Goal: Task Accomplishment & Management: Manage account settings

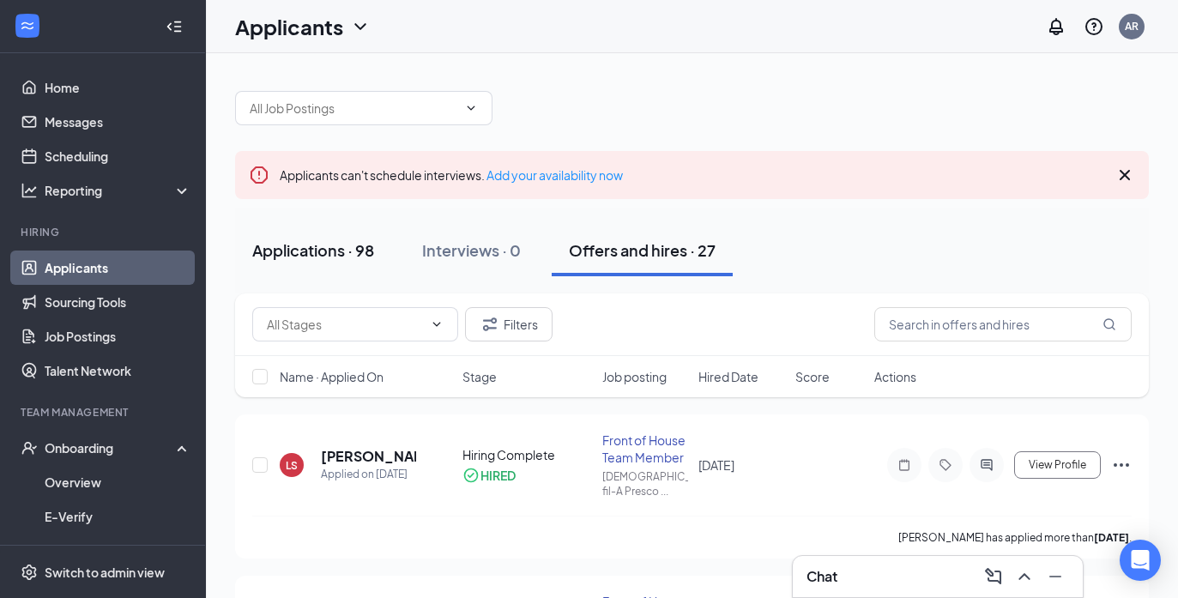
click at [306, 251] on div "Applications · 98" at bounding box center [313, 249] width 122 height 21
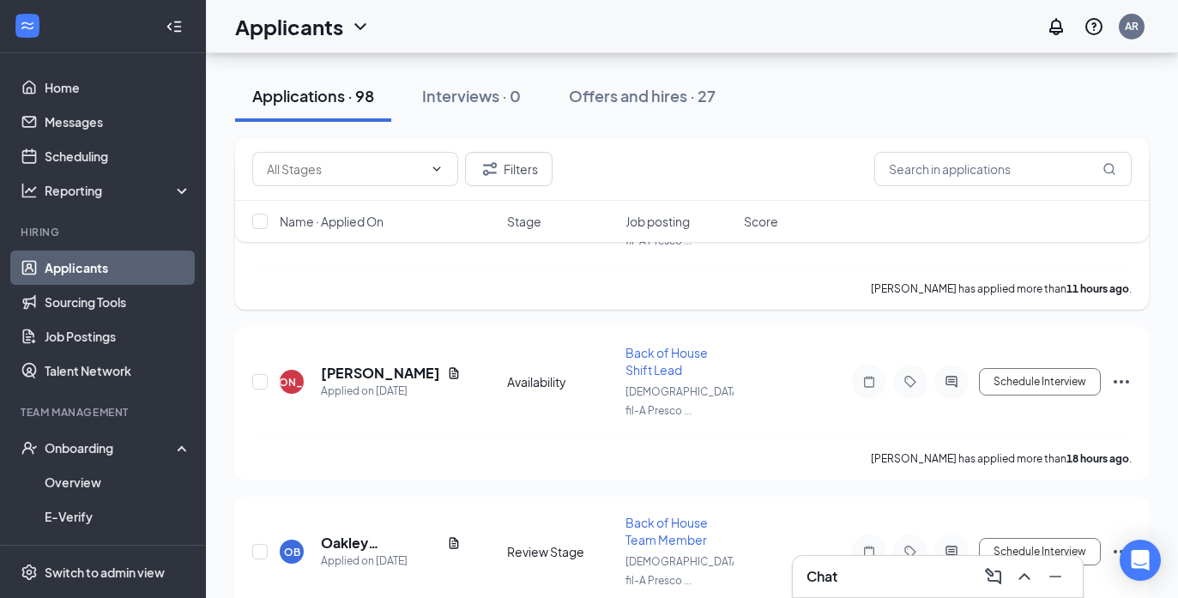
scroll to position [274, 0]
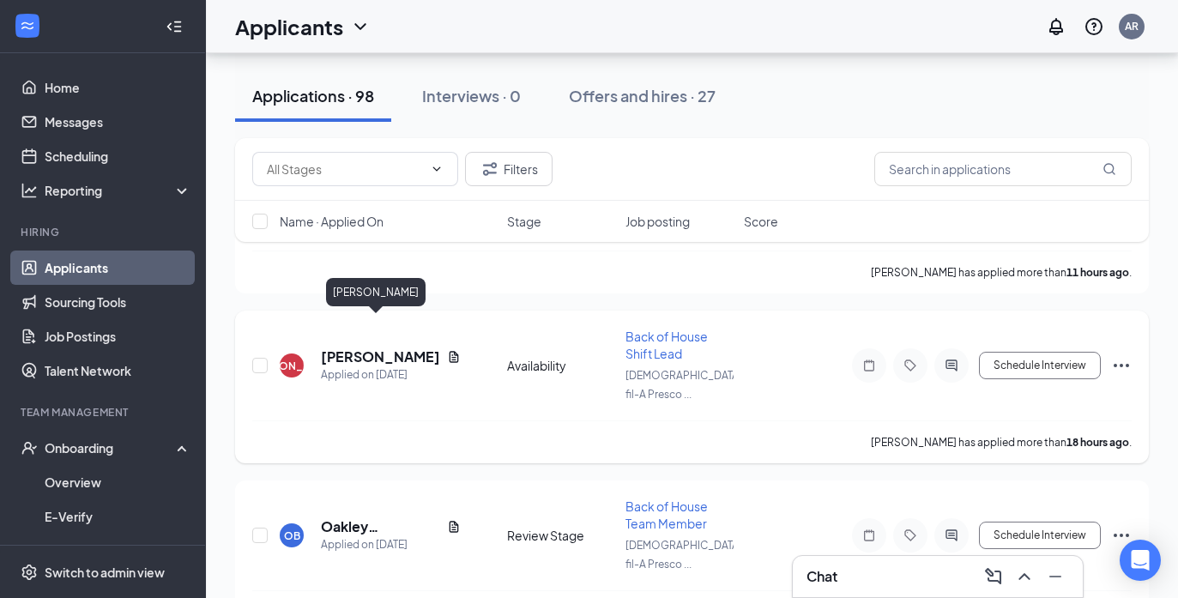
click at [367, 347] on h5 "[PERSON_NAME]" at bounding box center [380, 356] width 119 height 19
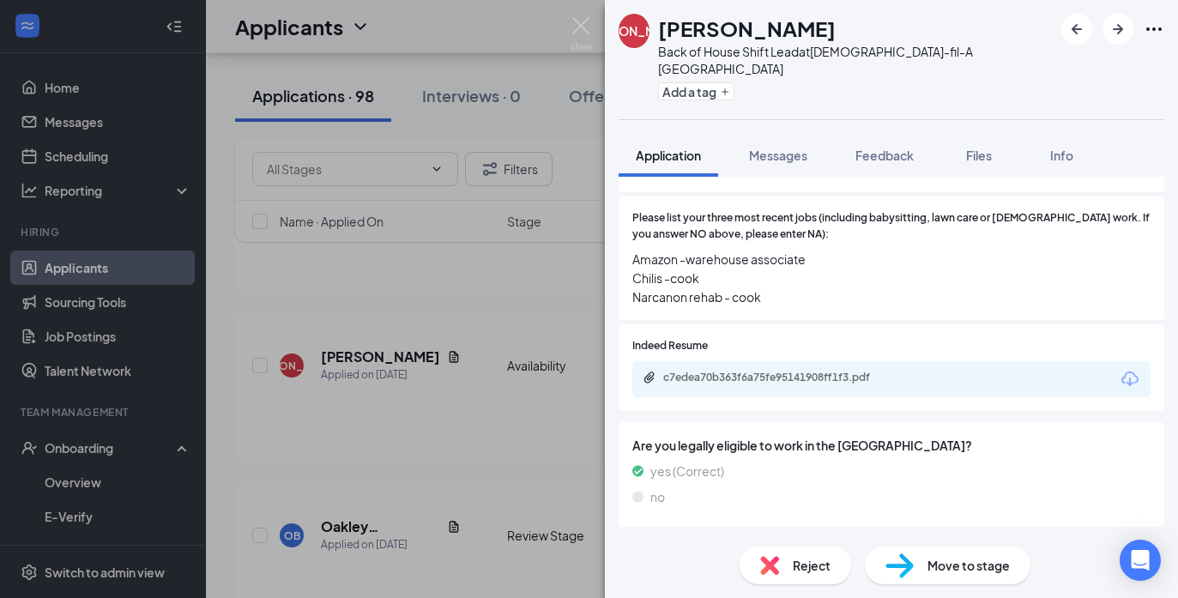
scroll to position [690, 0]
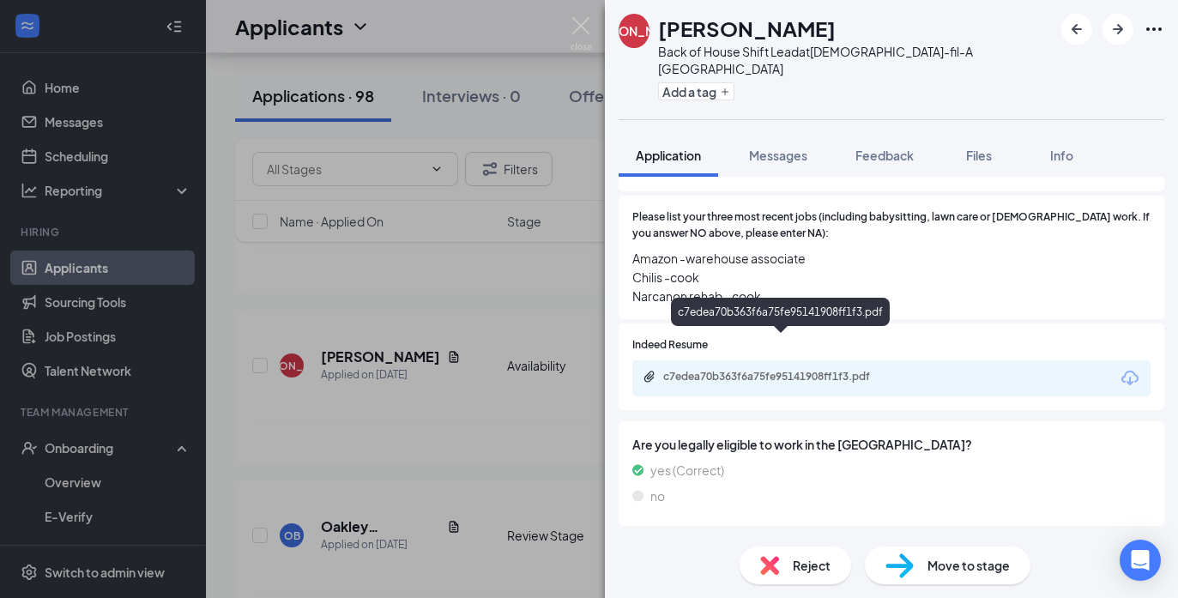
click at [771, 370] on div "c7edea70b363f6a75fe95141908ff1f3.pdf" at bounding box center [783, 377] width 240 height 14
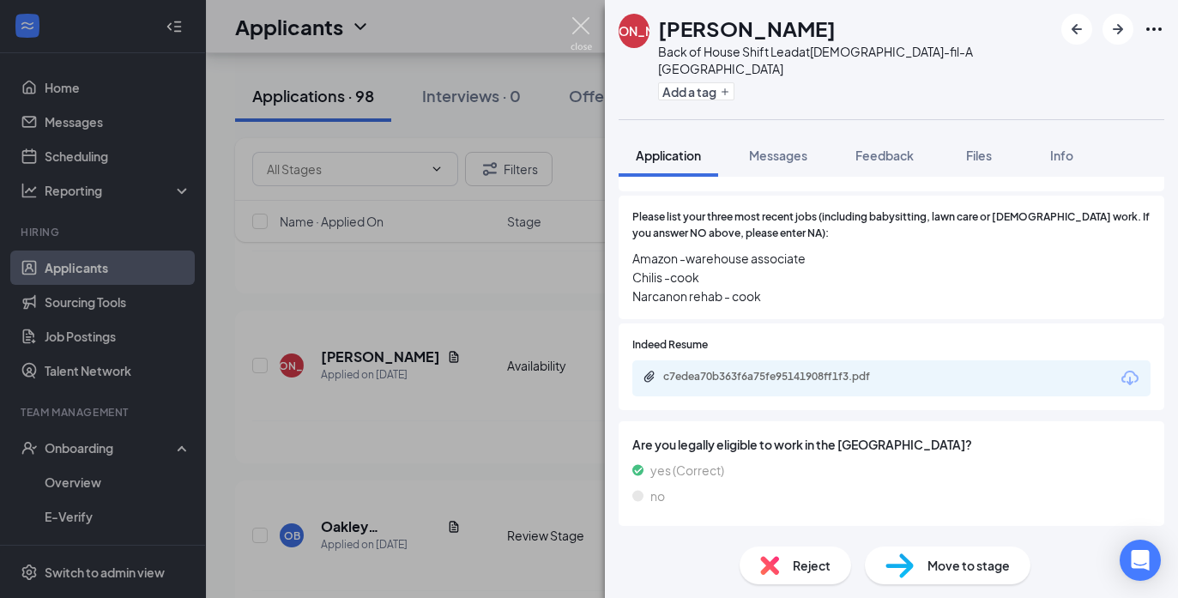
click at [579, 22] on img at bounding box center [581, 33] width 21 height 33
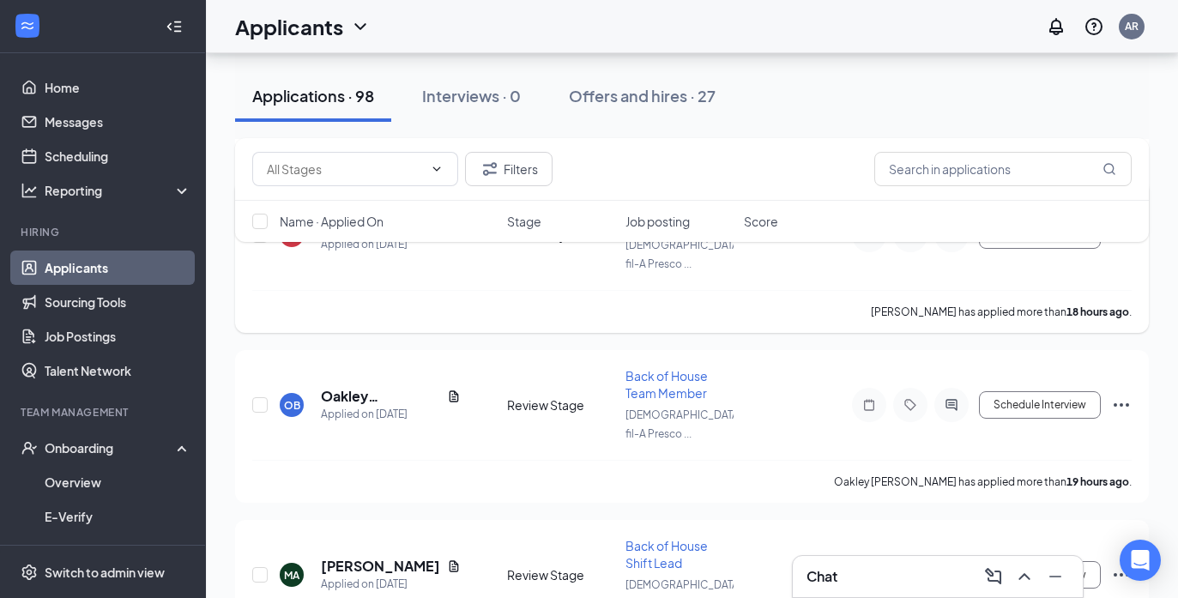
scroll to position [420, 0]
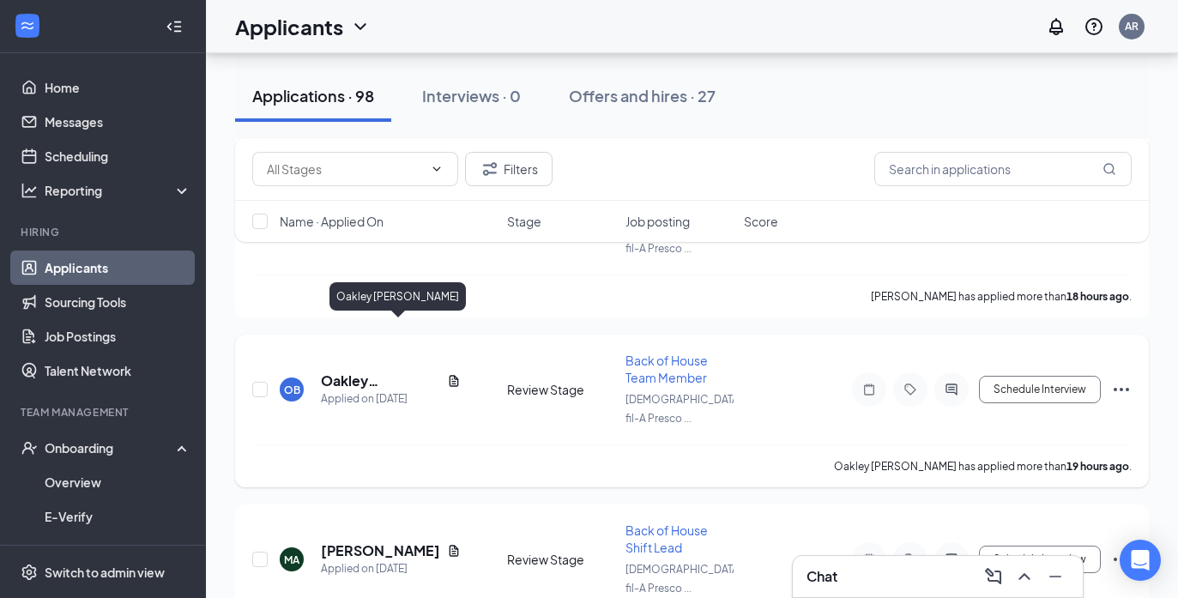
click at [407, 371] on h5 "Oakley [PERSON_NAME]" at bounding box center [380, 380] width 119 height 19
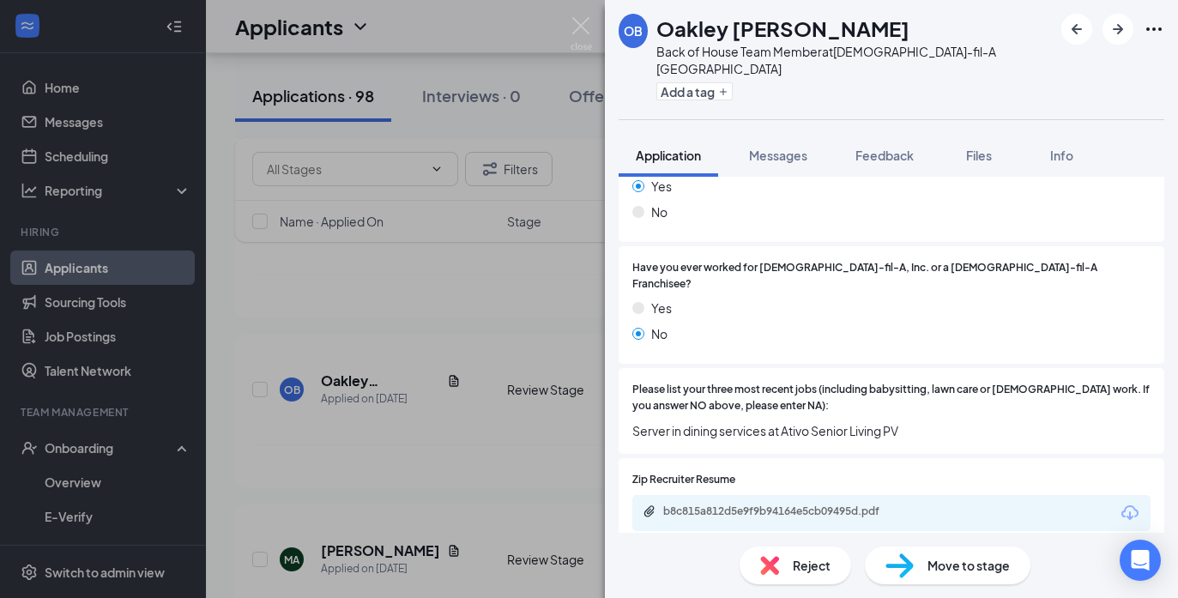
scroll to position [492, 0]
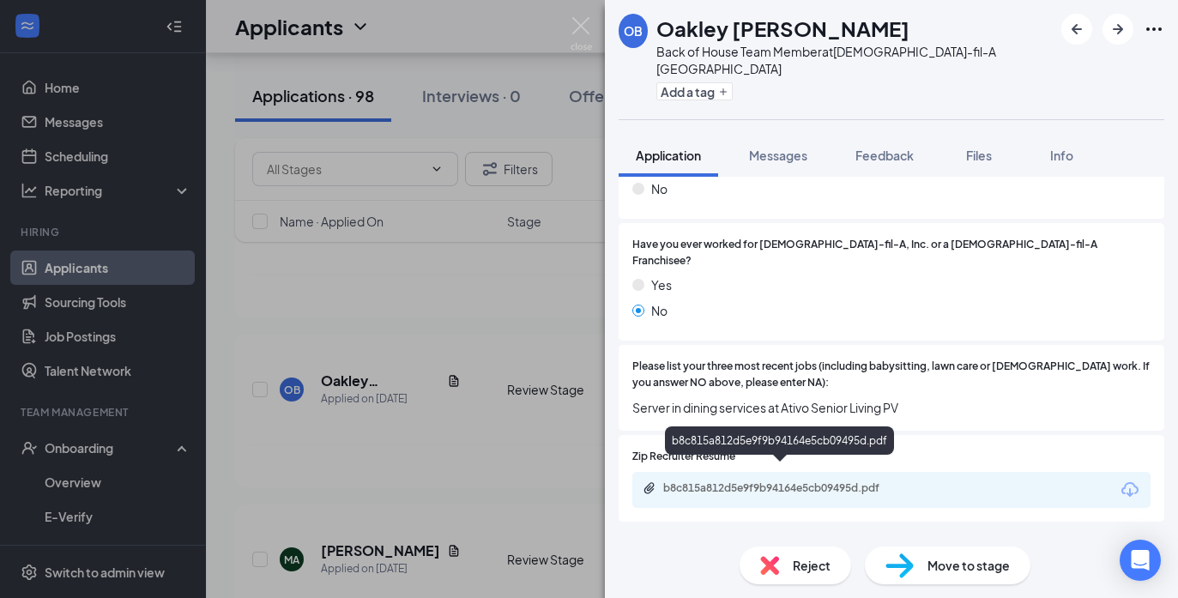
click at [785, 481] on div "b8c815a812d5e9f9b94164e5cb09495d.pdf" at bounding box center [783, 488] width 240 height 14
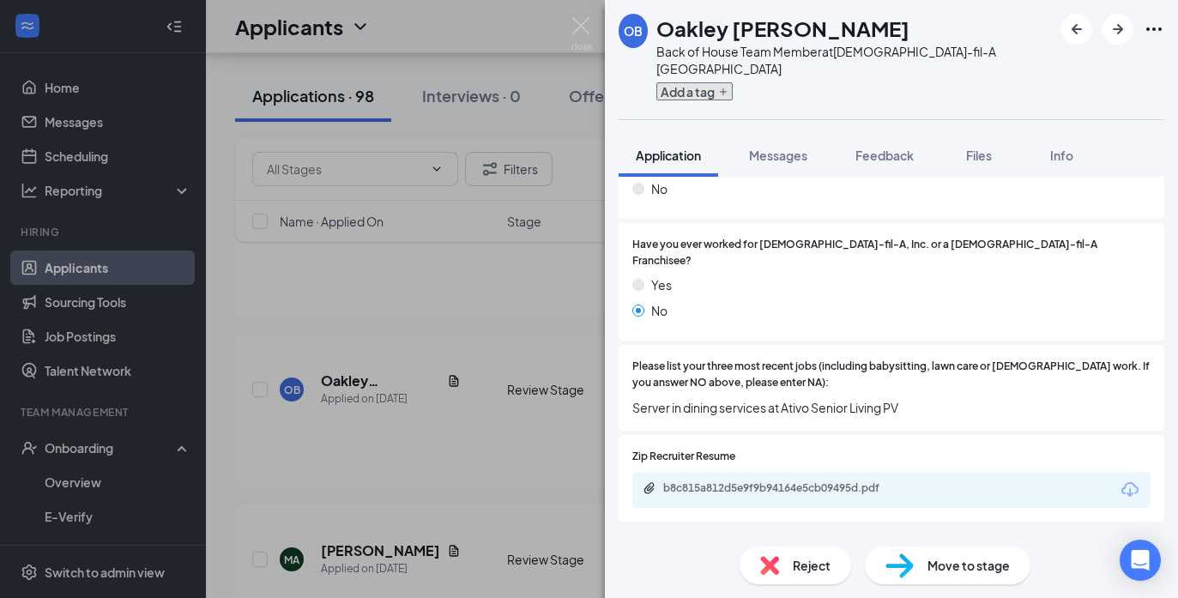
click at [721, 91] on button "Add a tag" at bounding box center [694, 91] width 76 height 18
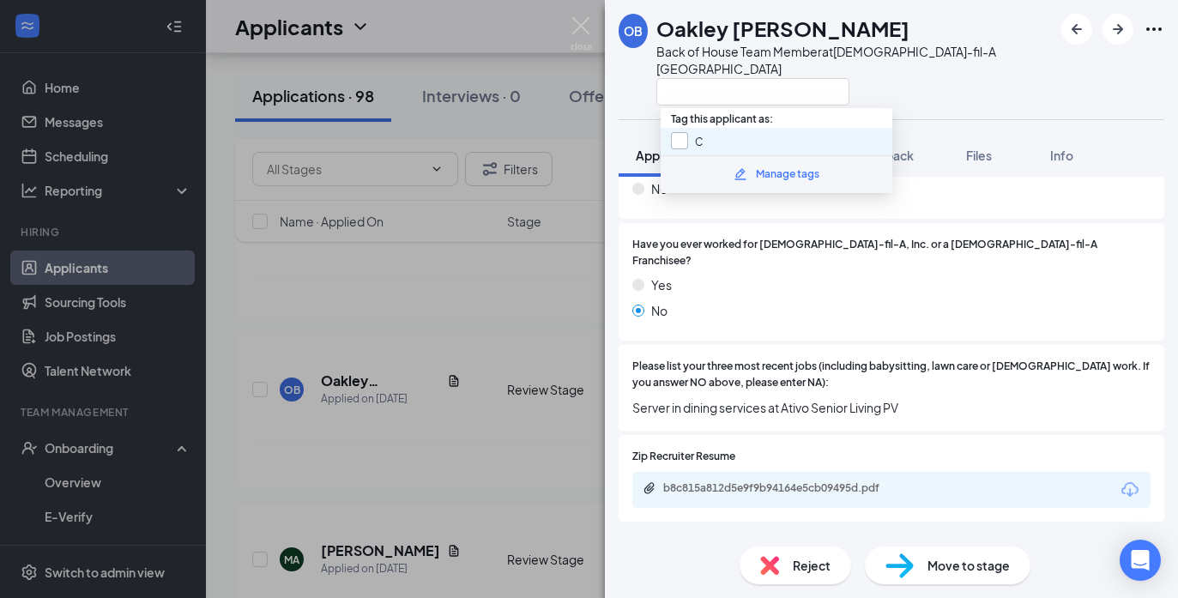
click at [684, 137] on input "C" at bounding box center [687, 141] width 32 height 19
checkbox input "true"
click at [913, 60] on div "Back of House Team Member at [DEMOGRAPHIC_DATA]-fil-A [GEOGRAPHIC_DATA]" at bounding box center [854, 60] width 396 height 34
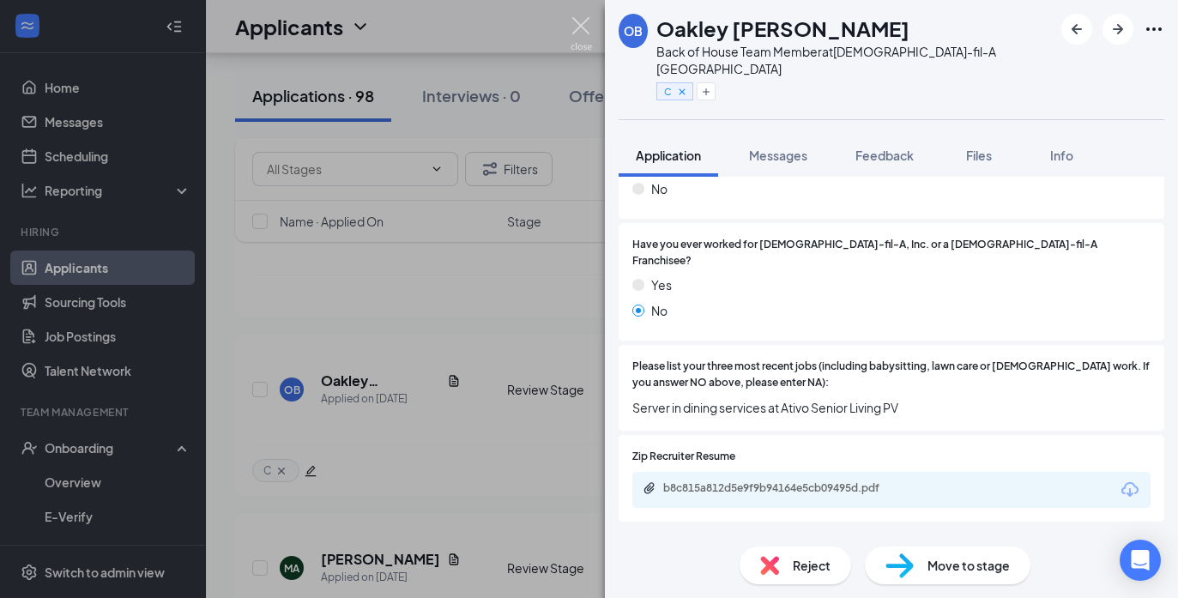
click at [573, 26] on img at bounding box center [581, 33] width 21 height 33
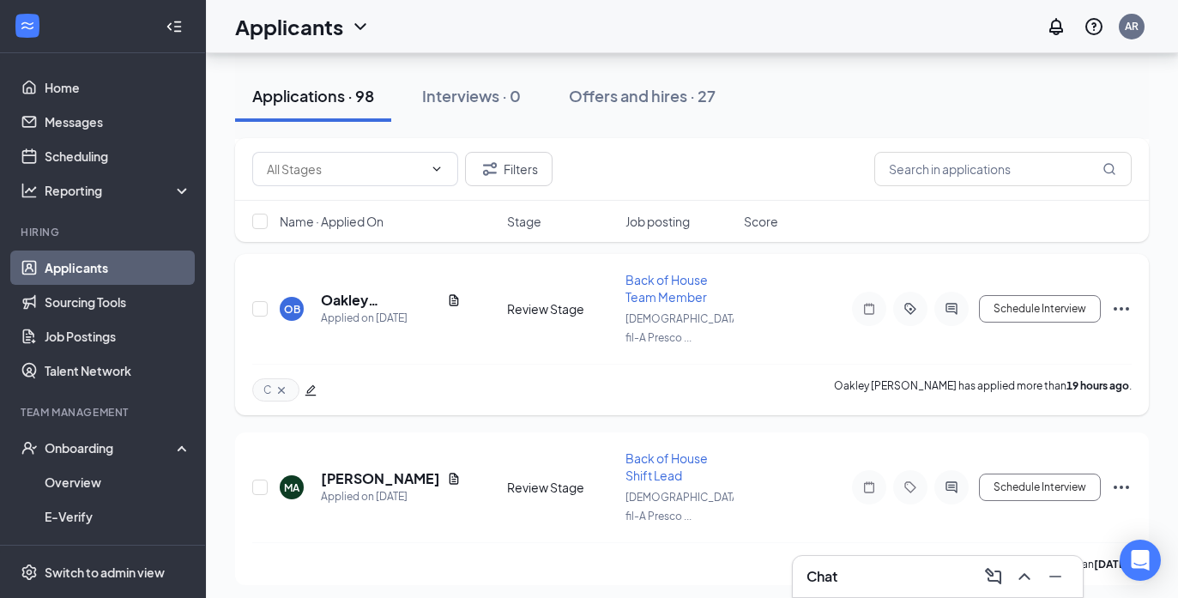
scroll to position [535, 0]
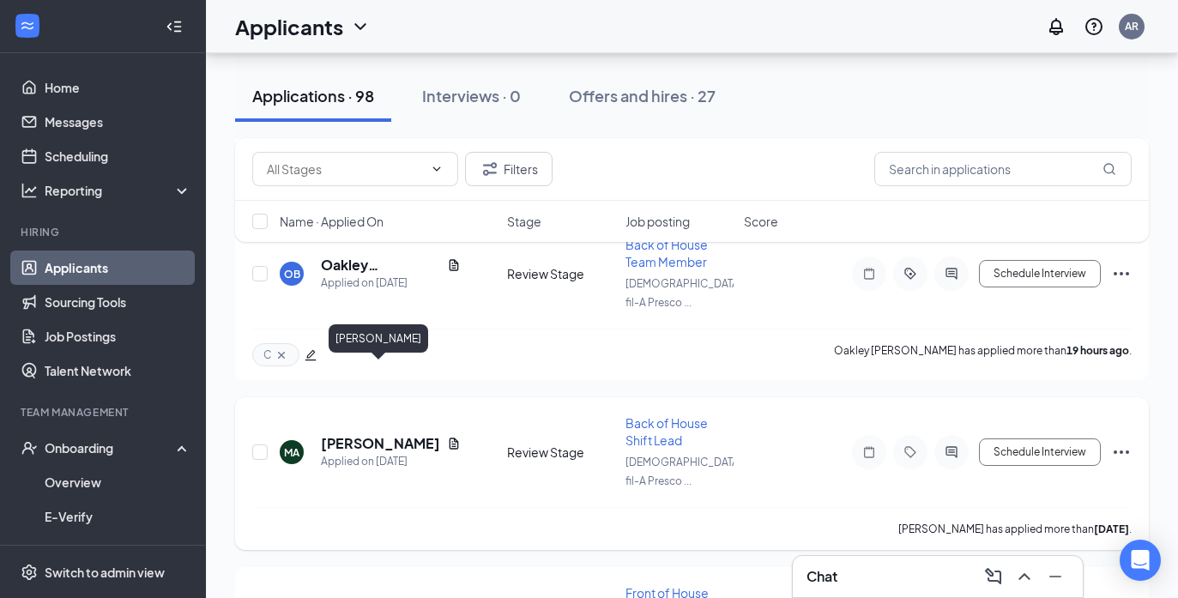
click at [346, 434] on h5 "[PERSON_NAME]" at bounding box center [380, 443] width 119 height 19
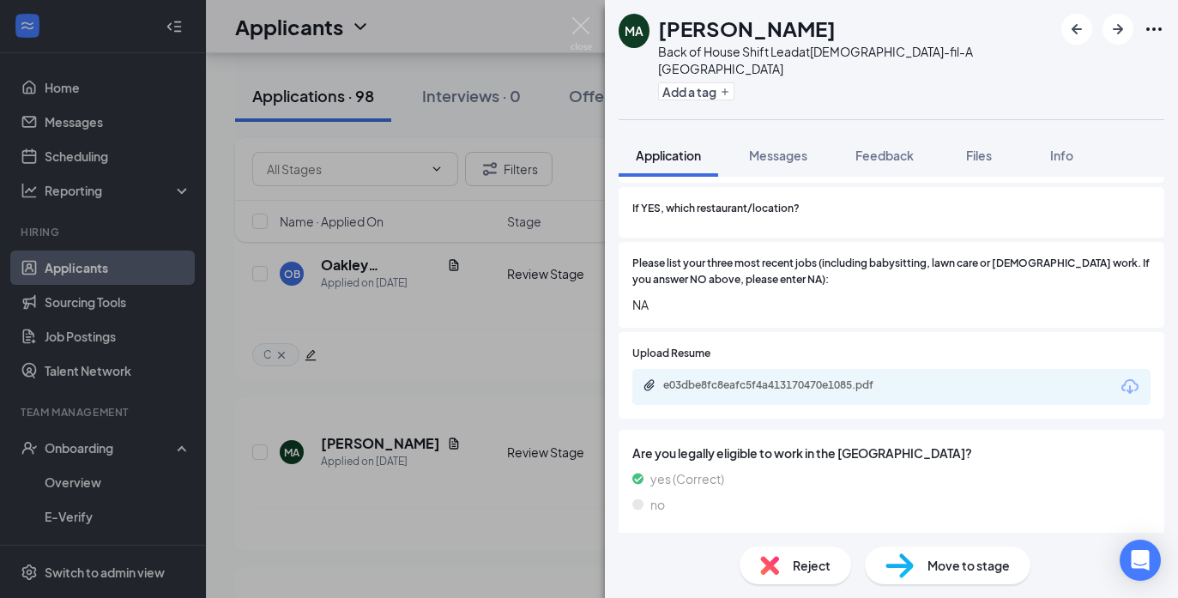
scroll to position [651, 0]
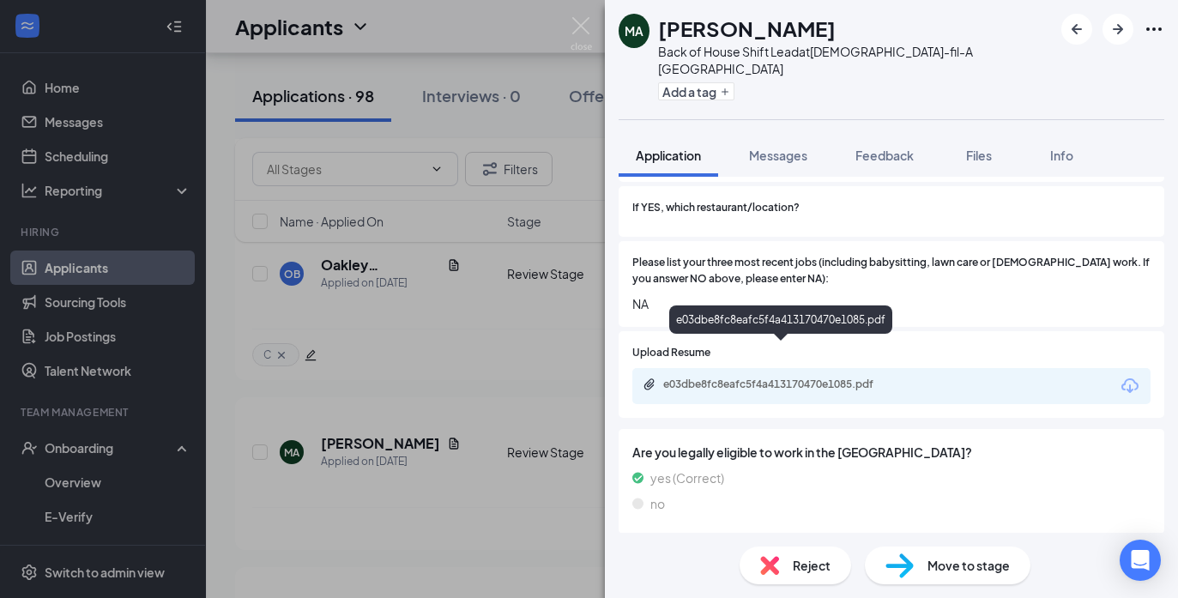
click at [800, 377] on div "e03dbe8fc8eafc5f4a413170470e1085.pdf" at bounding box center [783, 384] width 240 height 14
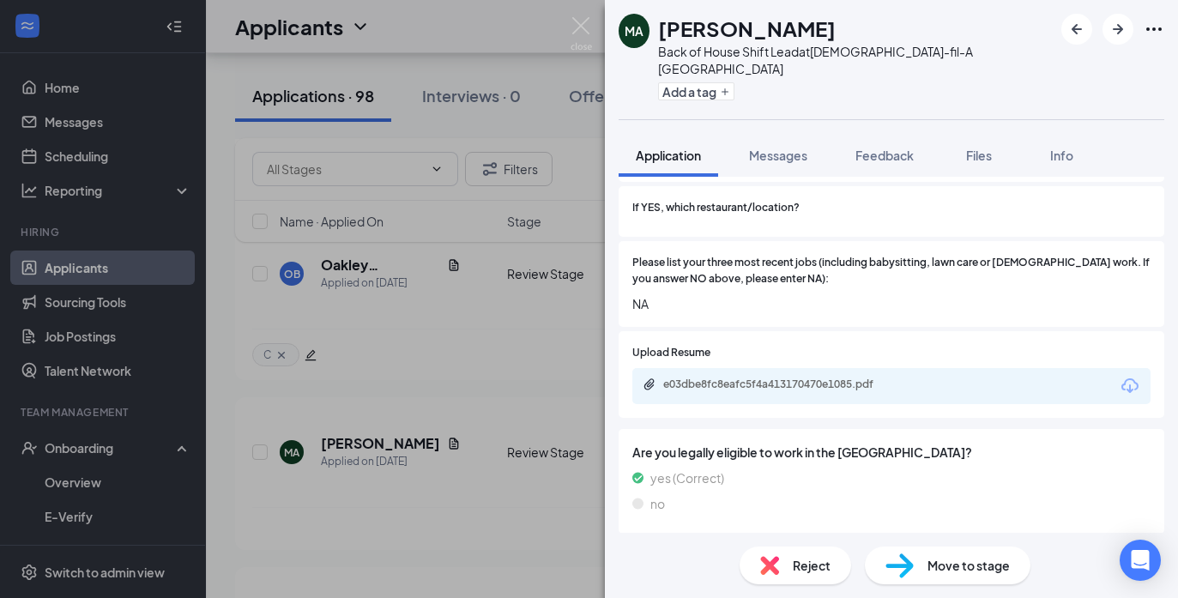
click at [578, 20] on img at bounding box center [581, 33] width 21 height 33
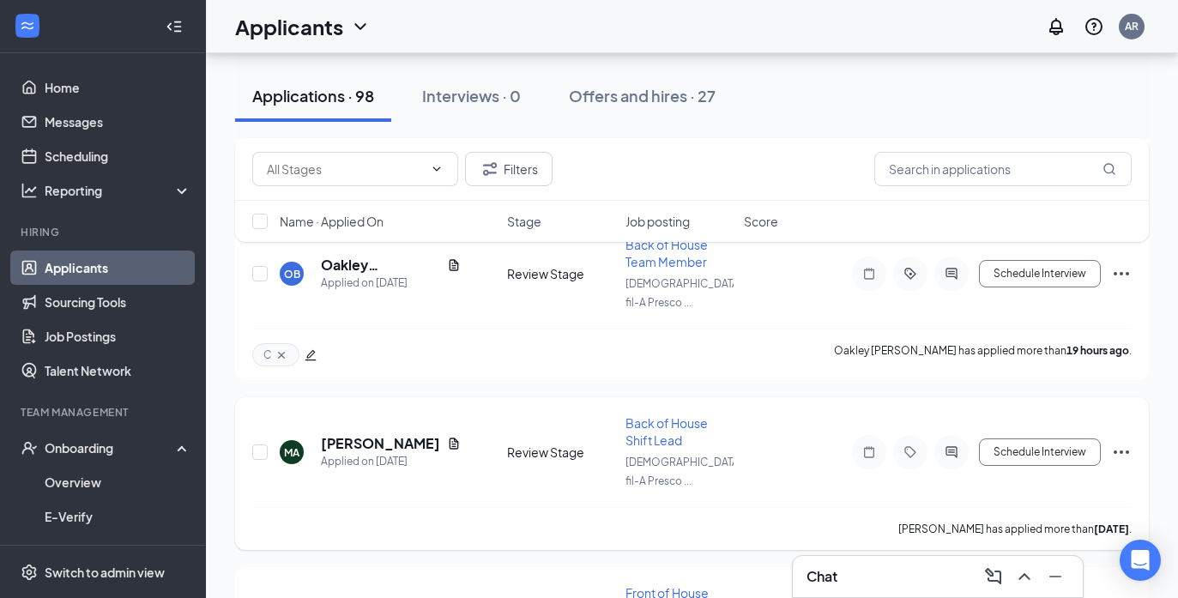
scroll to position [674, 0]
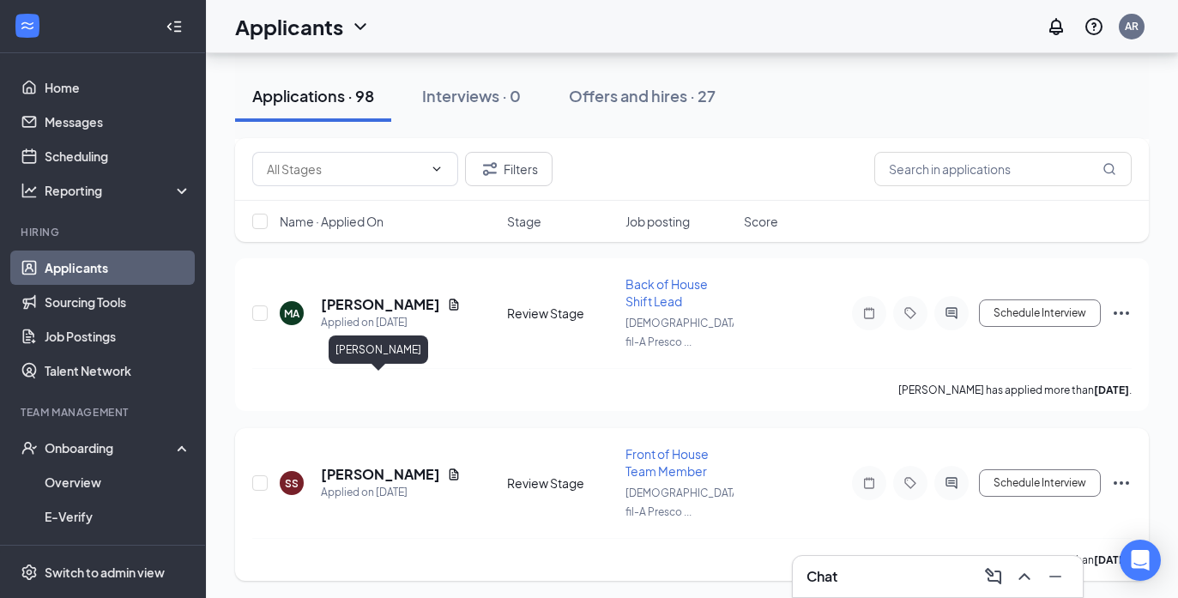
click at [404, 465] on h5 "[PERSON_NAME]" at bounding box center [380, 474] width 119 height 19
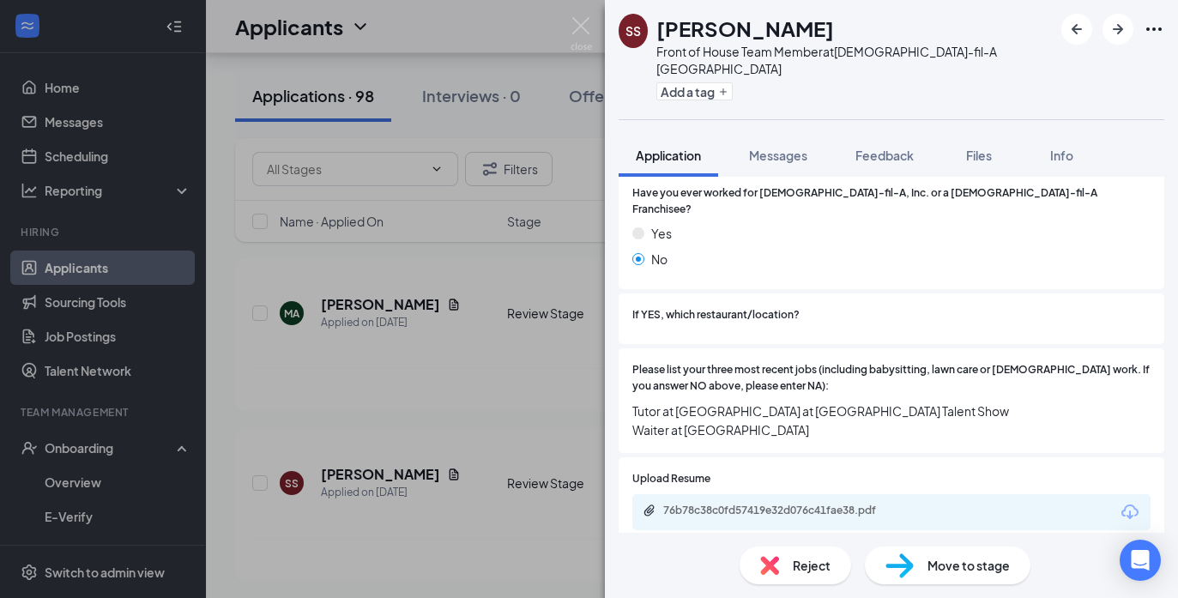
scroll to position [613, 0]
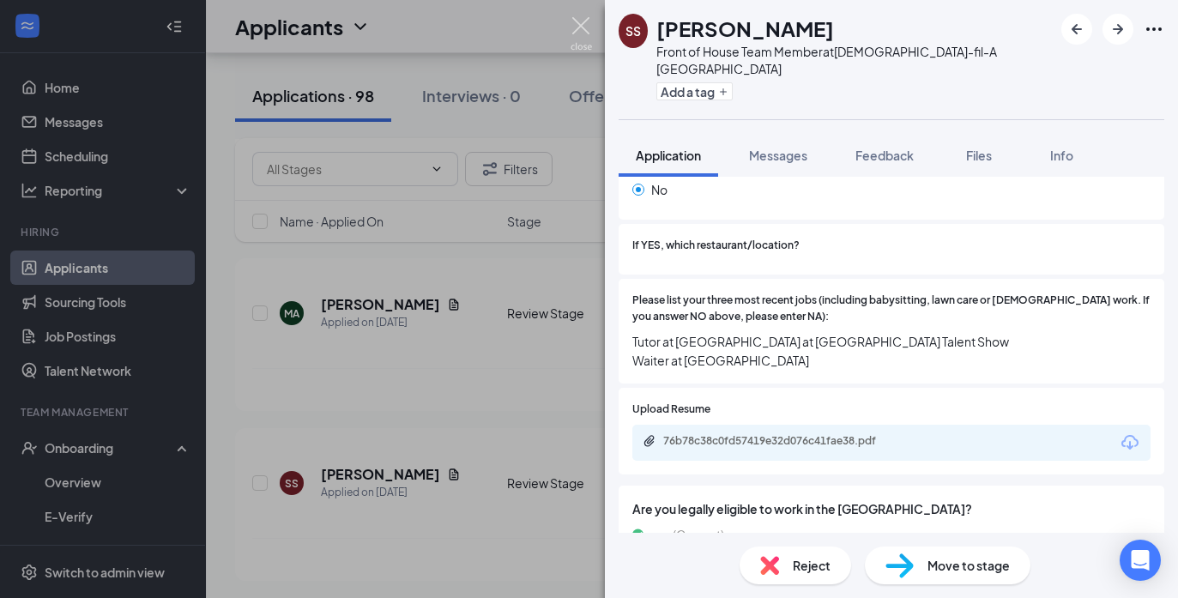
click at [578, 24] on img at bounding box center [581, 33] width 21 height 33
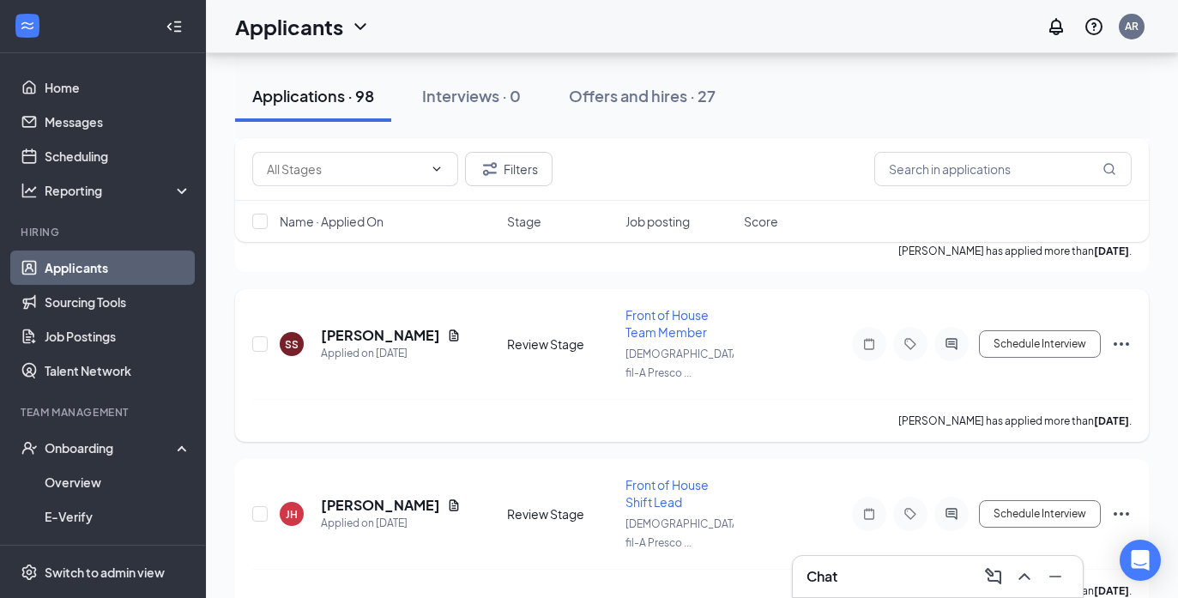
scroll to position [819, 0]
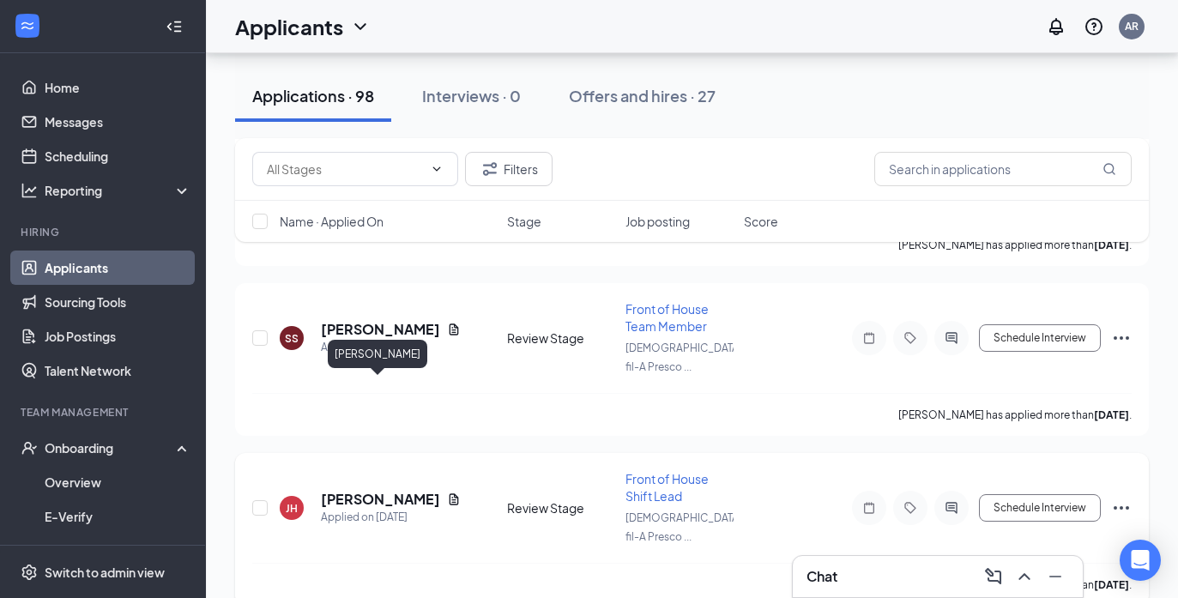
click at [400, 490] on h5 "[PERSON_NAME]" at bounding box center [380, 499] width 119 height 19
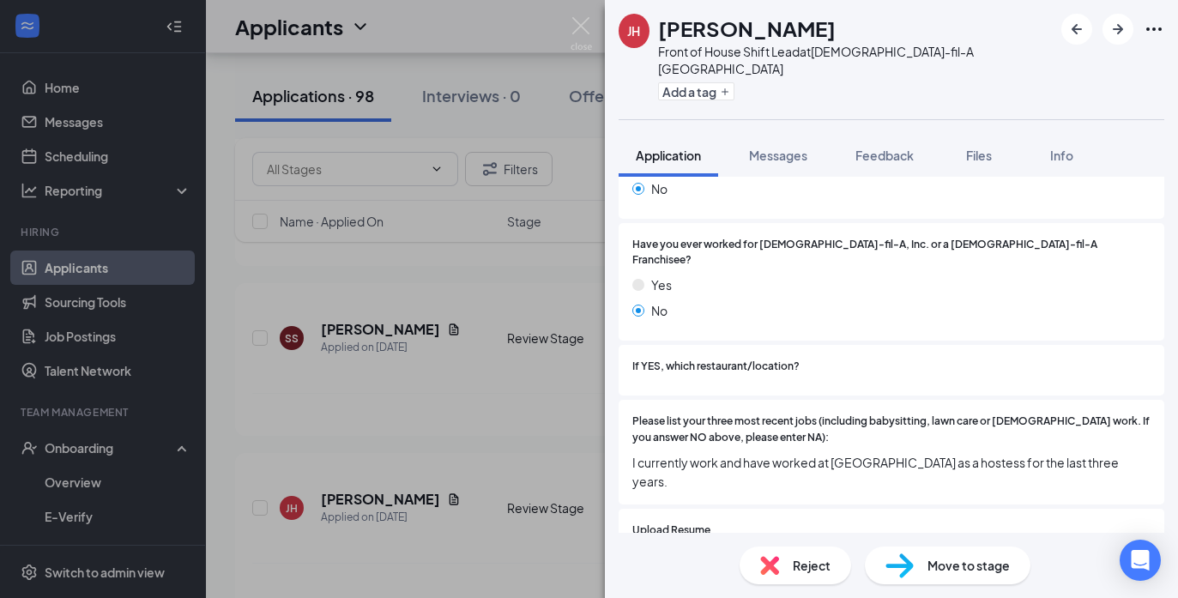
scroll to position [530, 0]
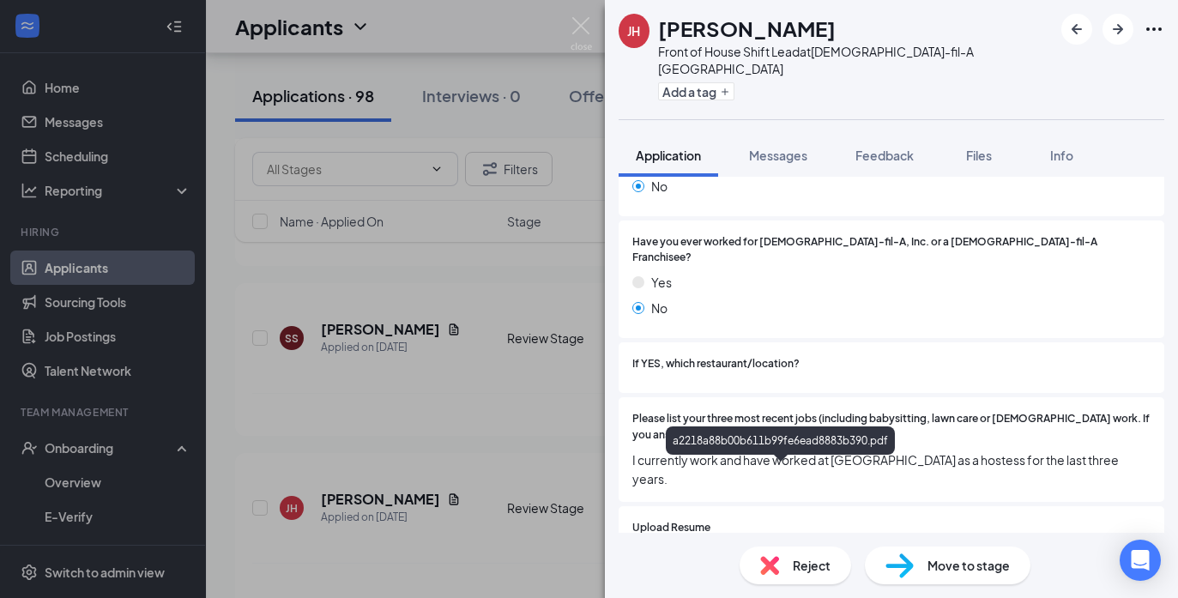
click at [729, 552] on div "a2218a88b00b611b99fe6ead8883b390.pdf" at bounding box center [783, 559] width 240 height 14
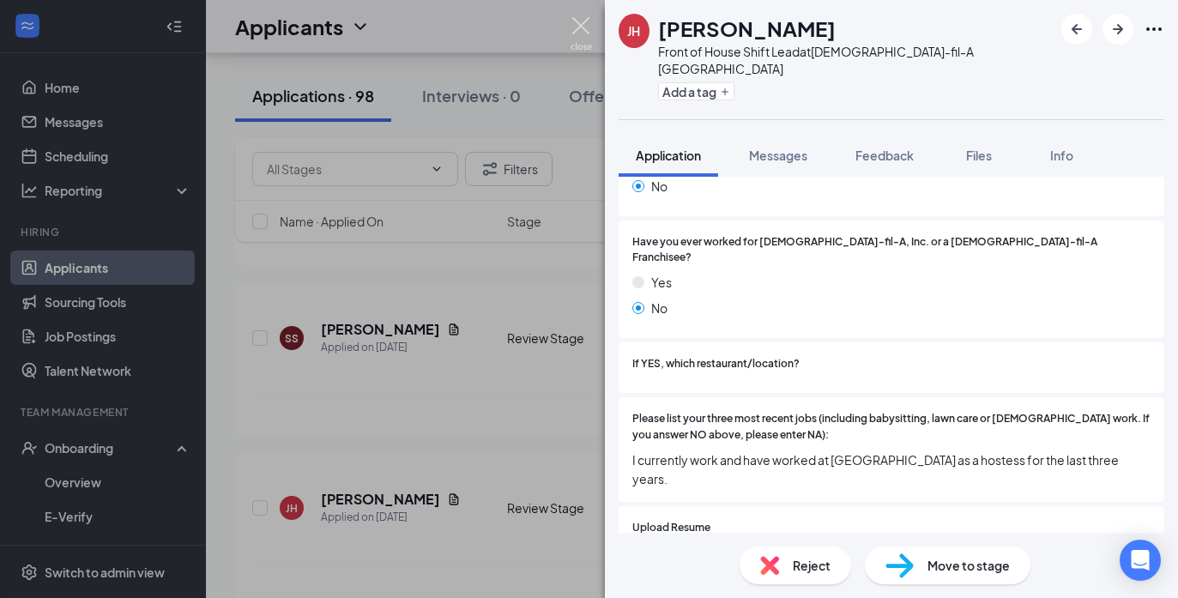
click at [582, 27] on img at bounding box center [581, 33] width 21 height 33
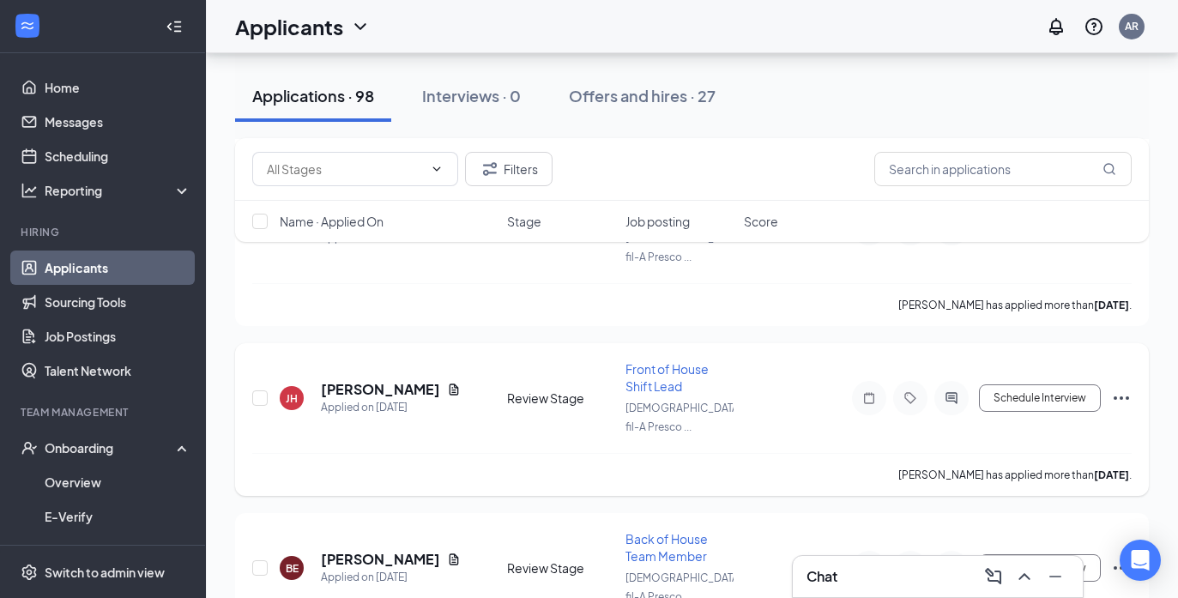
scroll to position [948, 0]
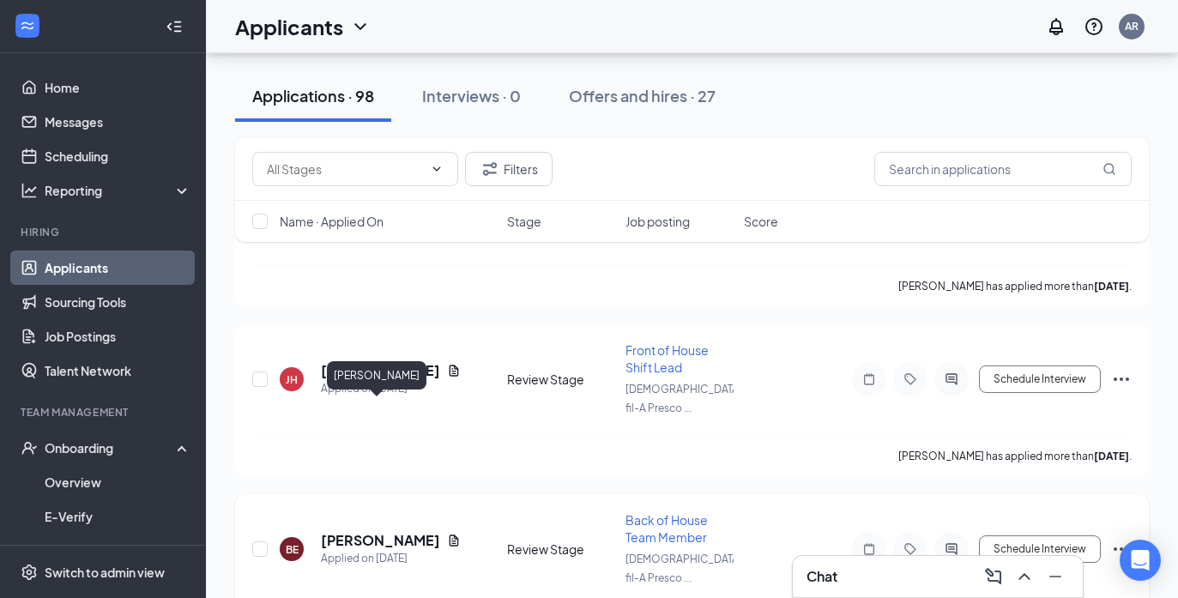
click at [391, 531] on h5 "[PERSON_NAME]" at bounding box center [380, 540] width 119 height 19
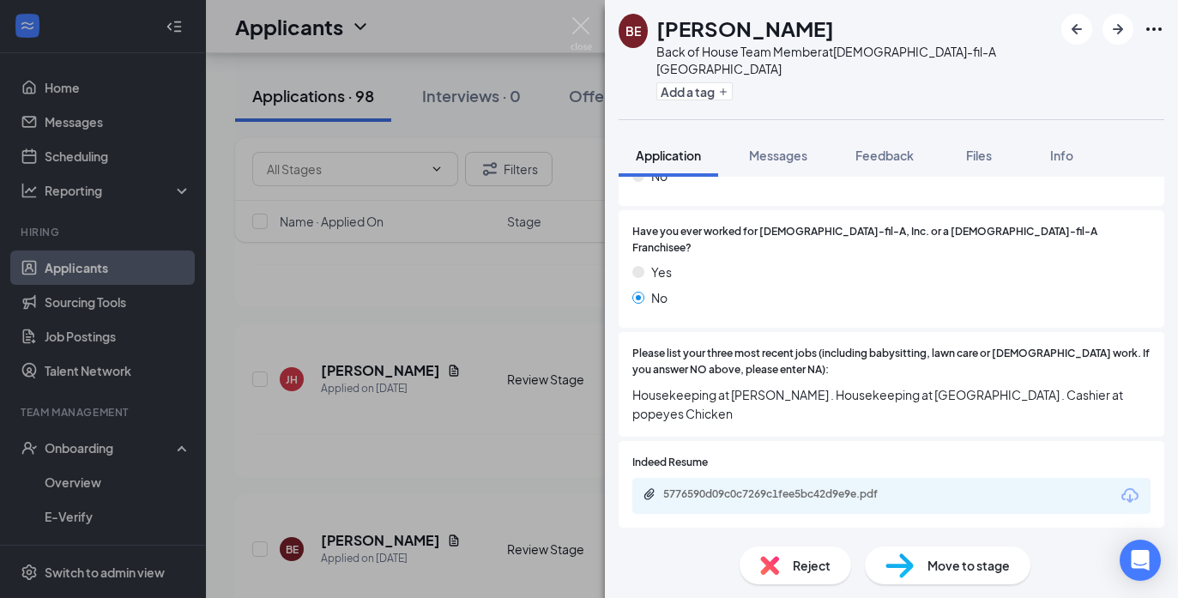
scroll to position [545, 0]
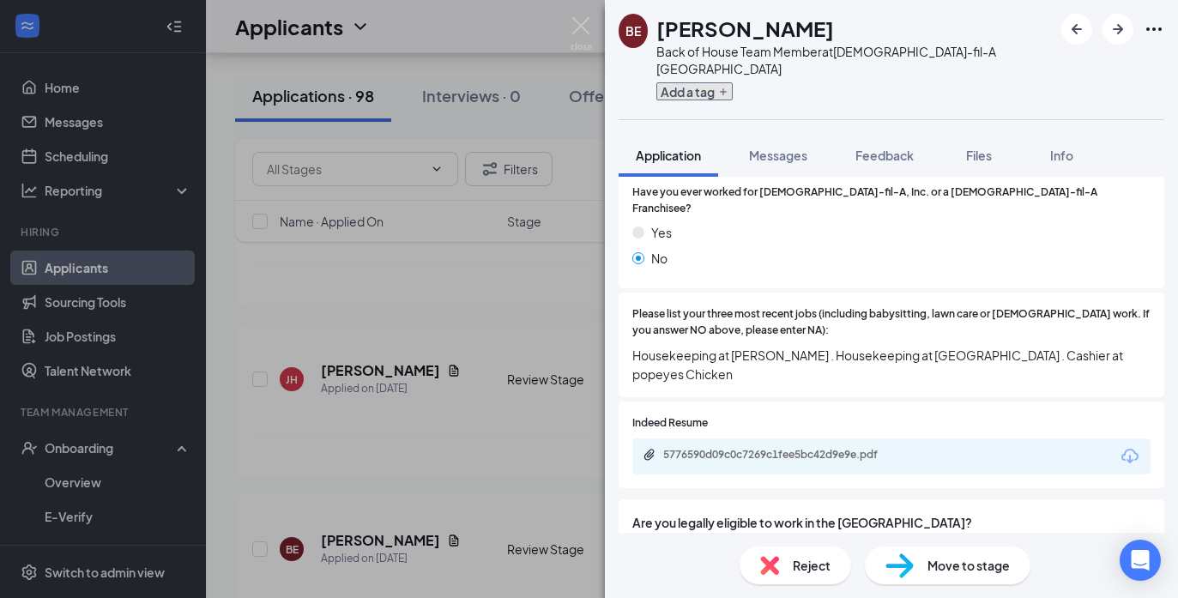
click at [723, 90] on icon "Plus" at bounding box center [723, 92] width 10 height 10
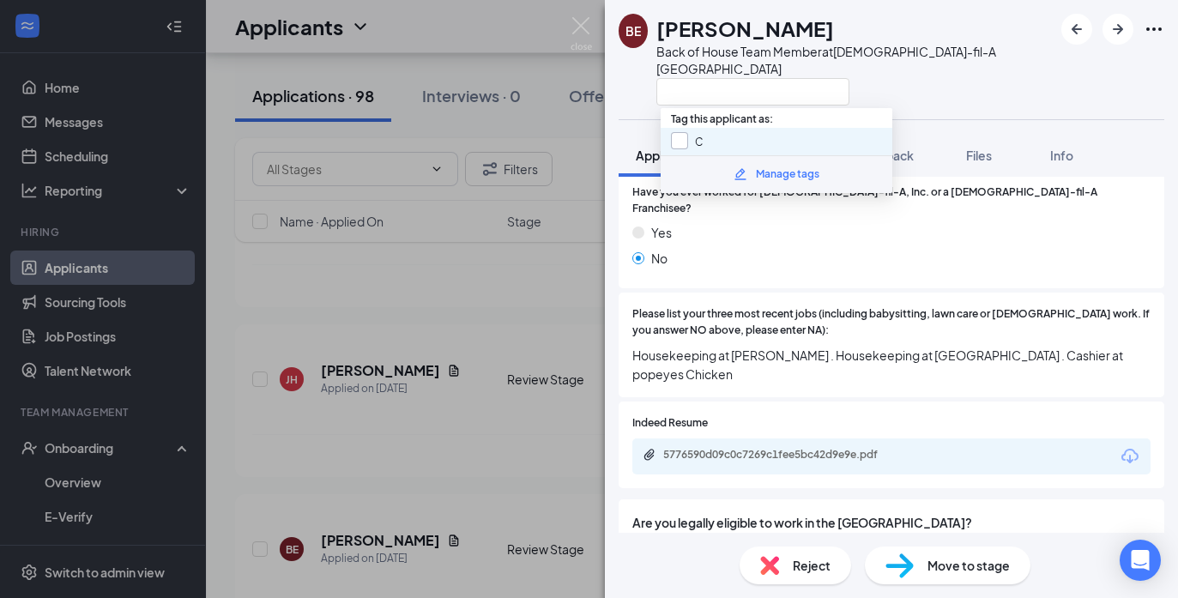
click at [684, 136] on input "C" at bounding box center [687, 141] width 32 height 19
checkbox input "true"
click at [911, 69] on div "Back of House Team Member at [DEMOGRAPHIC_DATA]-fil-A [GEOGRAPHIC_DATA]" at bounding box center [854, 60] width 396 height 34
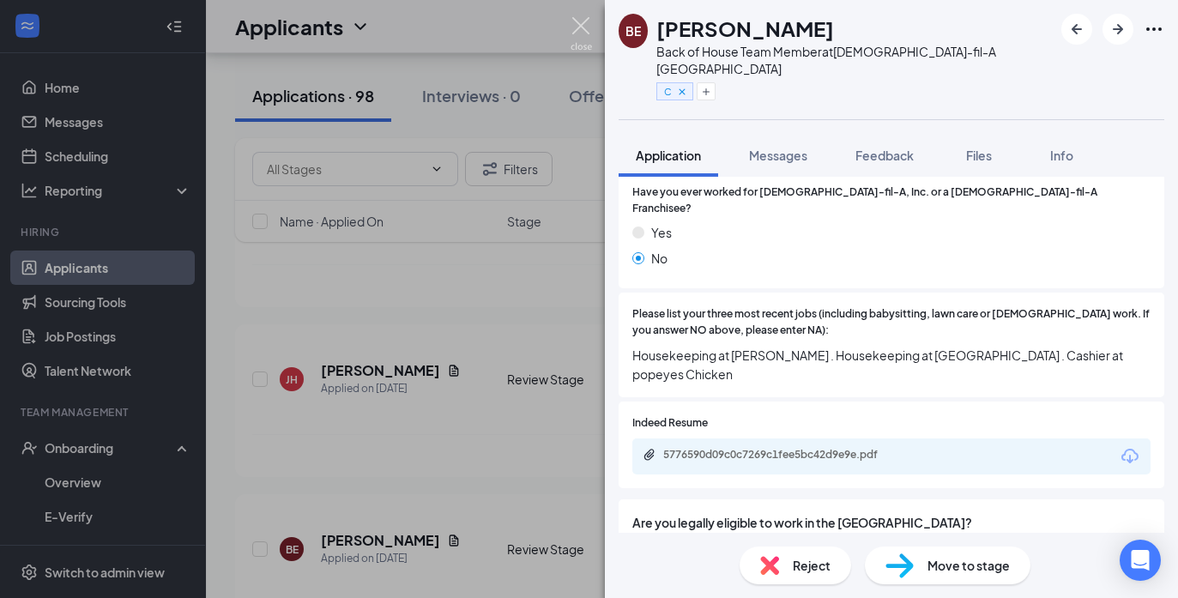
click at [583, 20] on img at bounding box center [581, 33] width 21 height 33
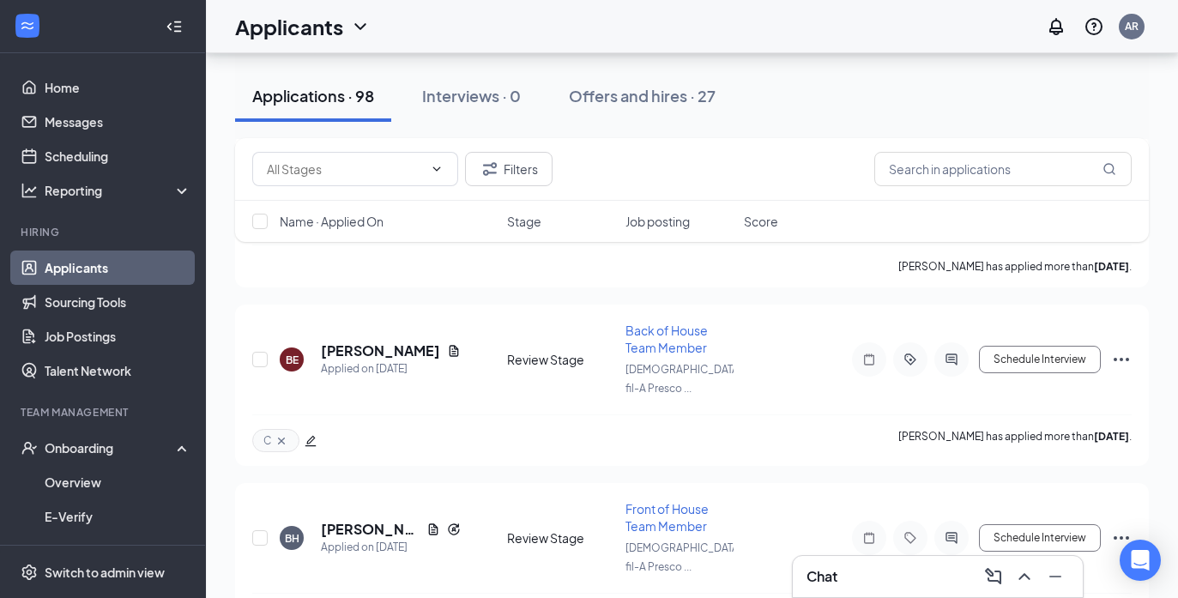
scroll to position [1144, 0]
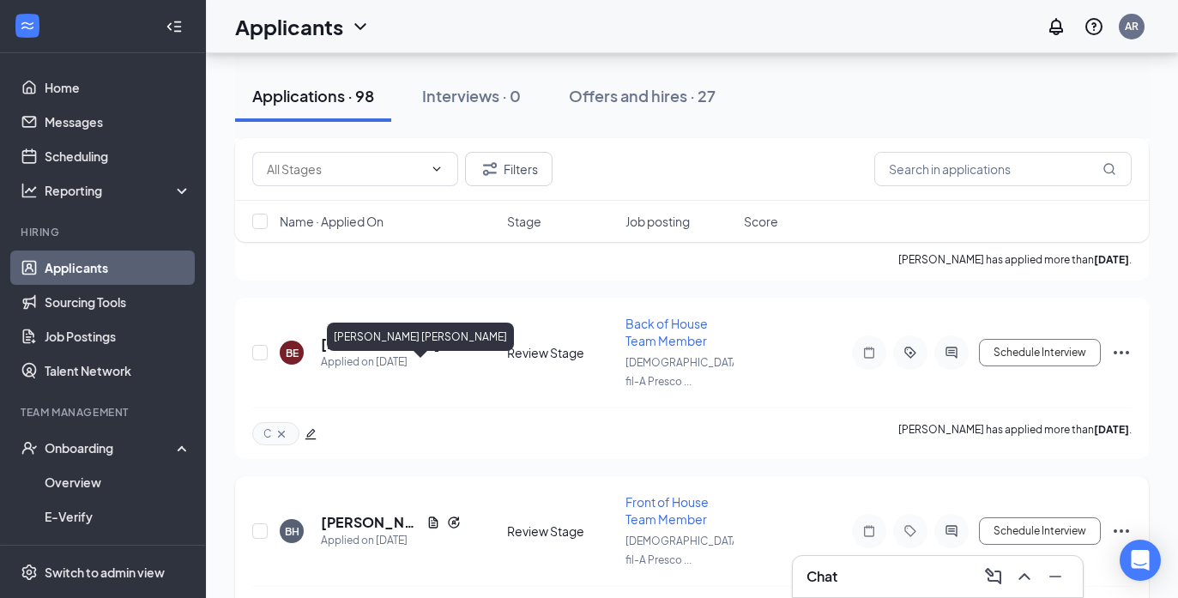
click at [367, 513] on h5 "[PERSON_NAME] [PERSON_NAME]" at bounding box center [370, 522] width 99 height 19
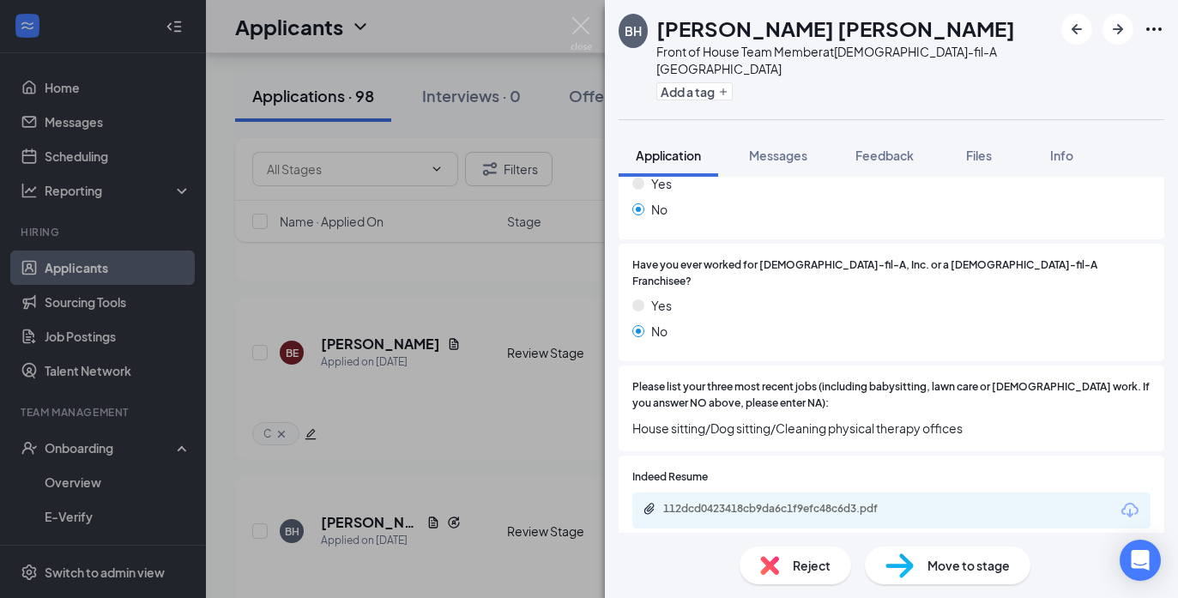
scroll to position [528, 0]
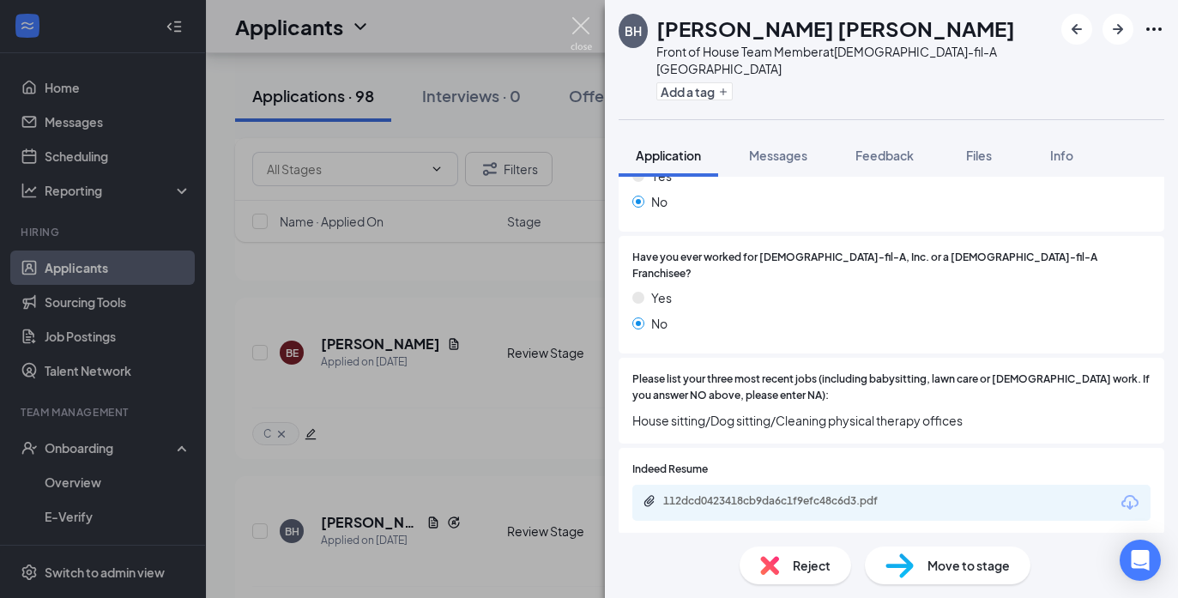
click at [579, 24] on img at bounding box center [581, 33] width 21 height 33
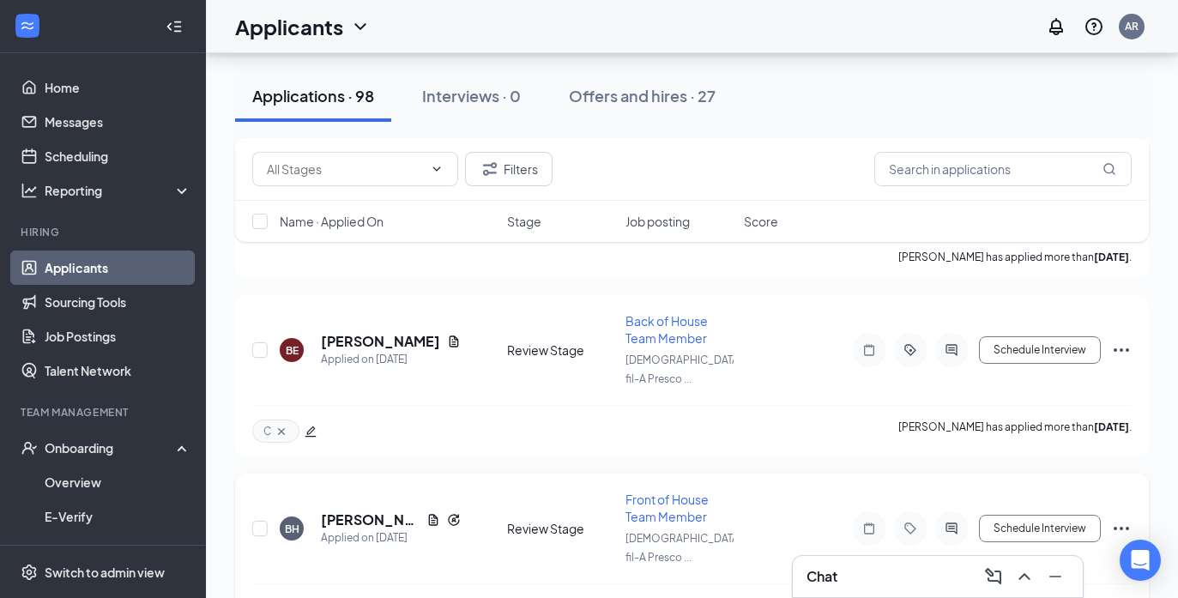
scroll to position [1316, 0]
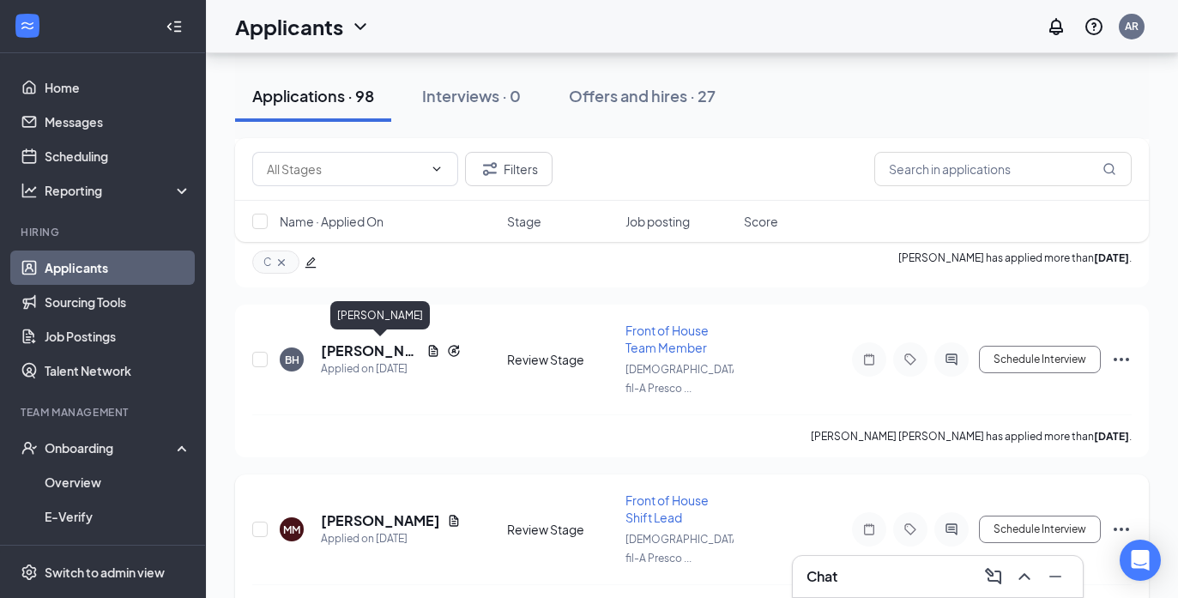
click at [371, 511] on h5 "[PERSON_NAME]" at bounding box center [380, 520] width 119 height 19
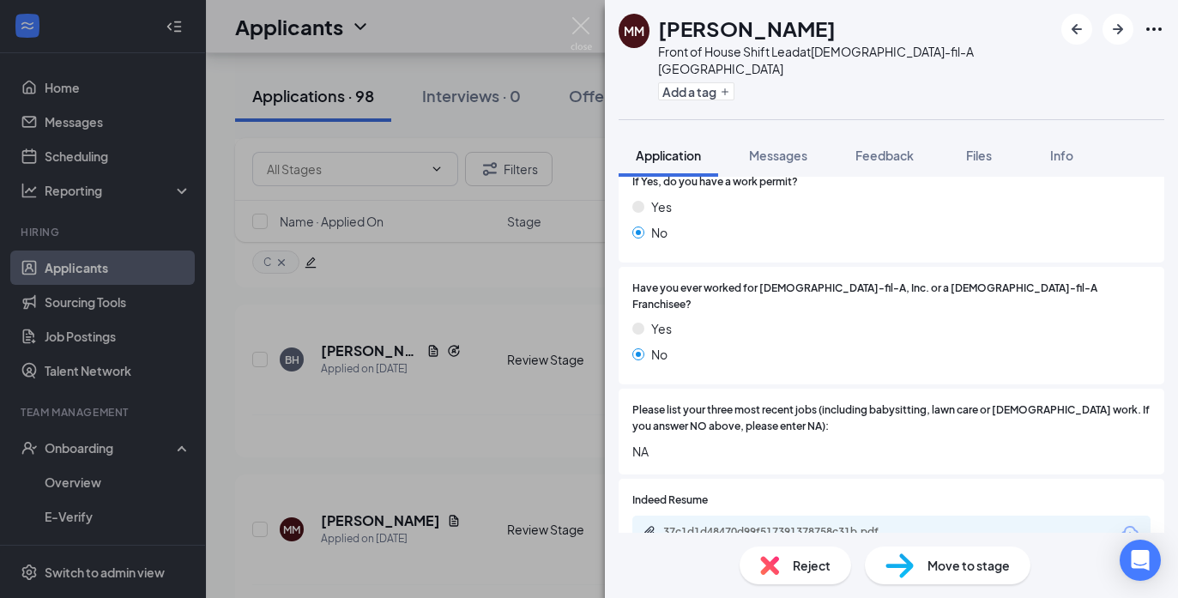
scroll to position [618, 0]
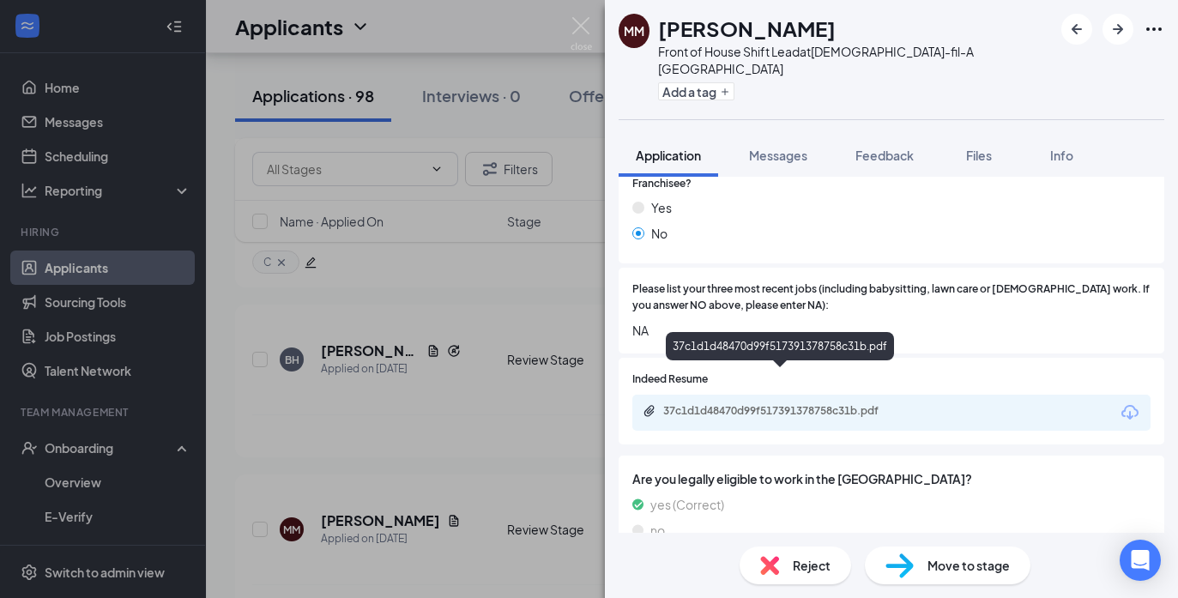
click at [811, 404] on div "37c1d1d48470d99f517391378758c31b.pdf" at bounding box center [783, 411] width 240 height 14
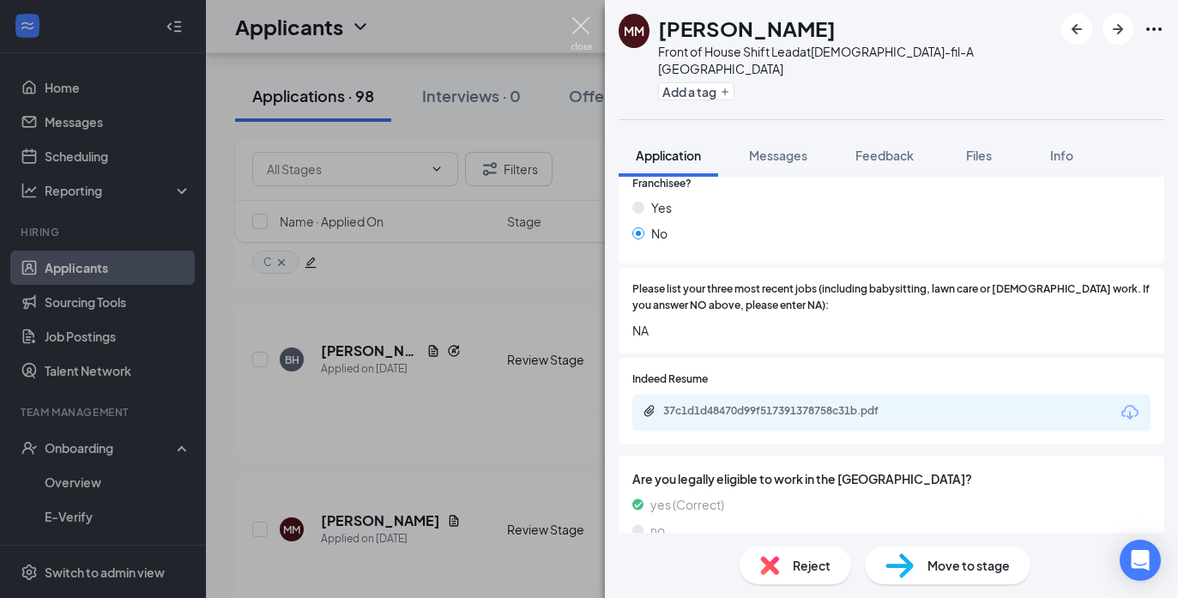
click at [580, 21] on img at bounding box center [581, 33] width 21 height 33
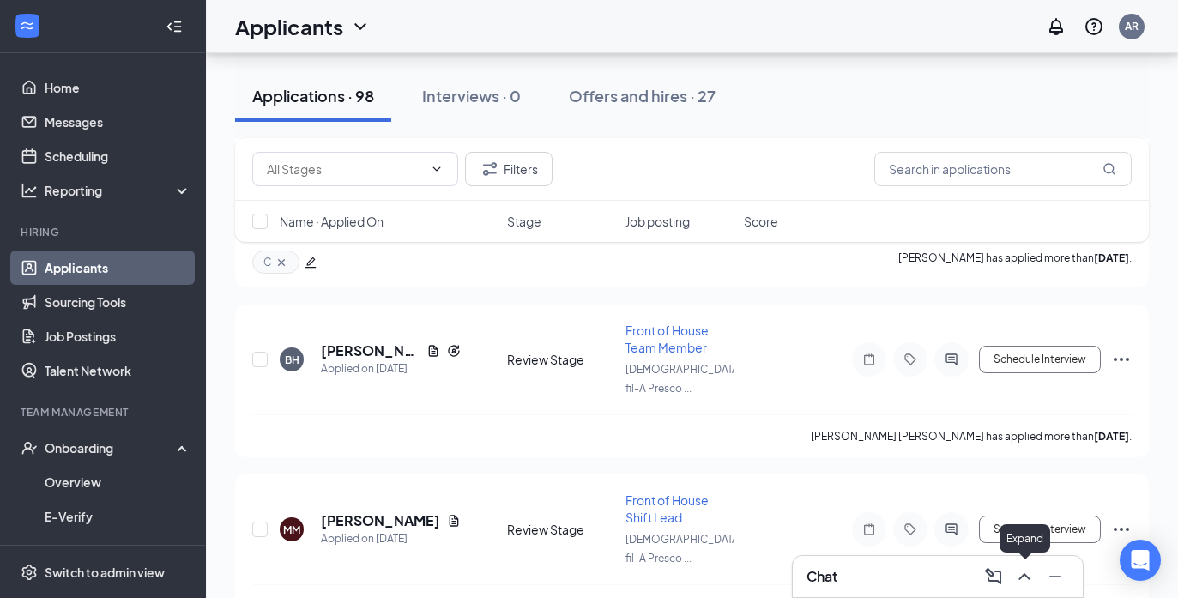
click at [1020, 577] on icon "ChevronUp" at bounding box center [1023, 576] width 11 height 7
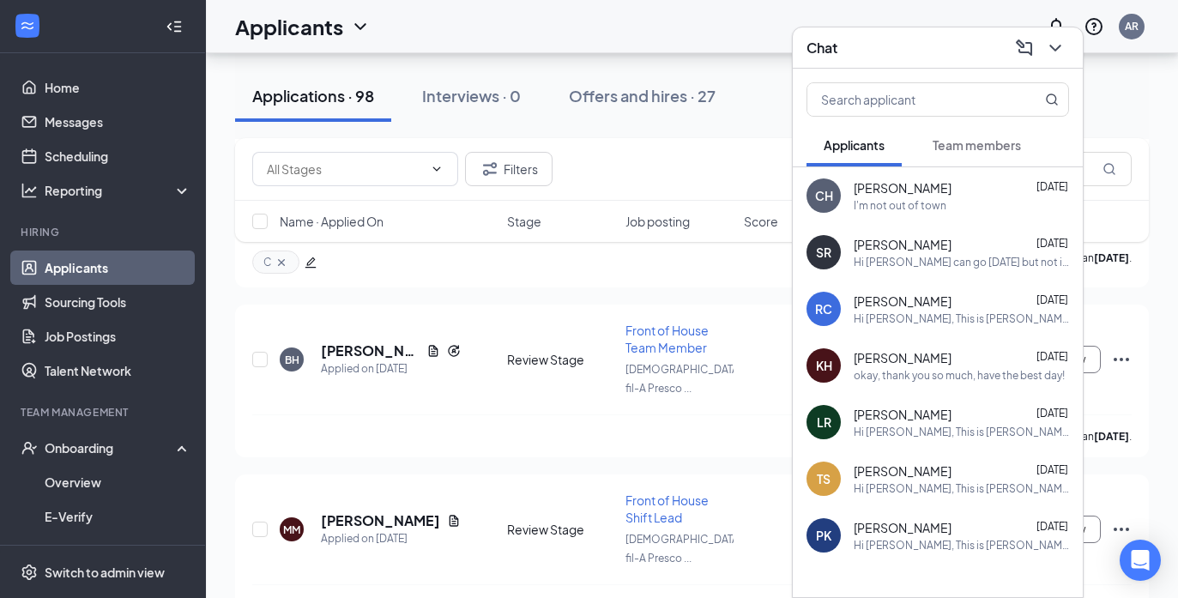
click at [978, 148] on span "Team members" at bounding box center [977, 144] width 88 height 15
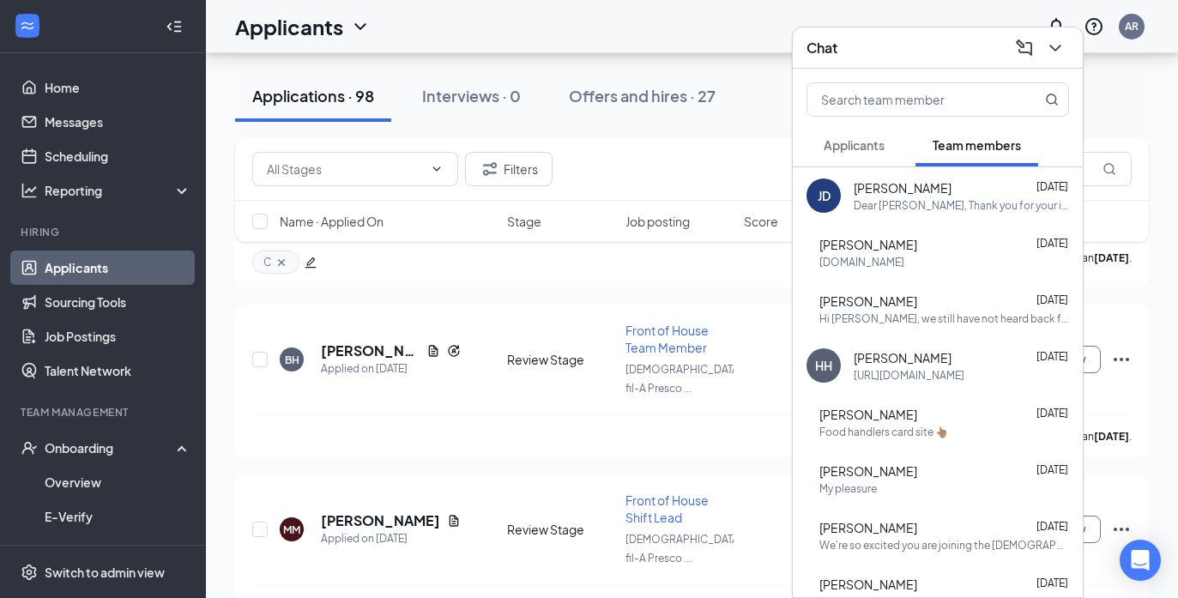
click at [909, 196] on div "[PERSON_NAME] [DATE] Dear [PERSON_NAME], Thank you for your interest in joining…" at bounding box center [961, 195] width 215 height 33
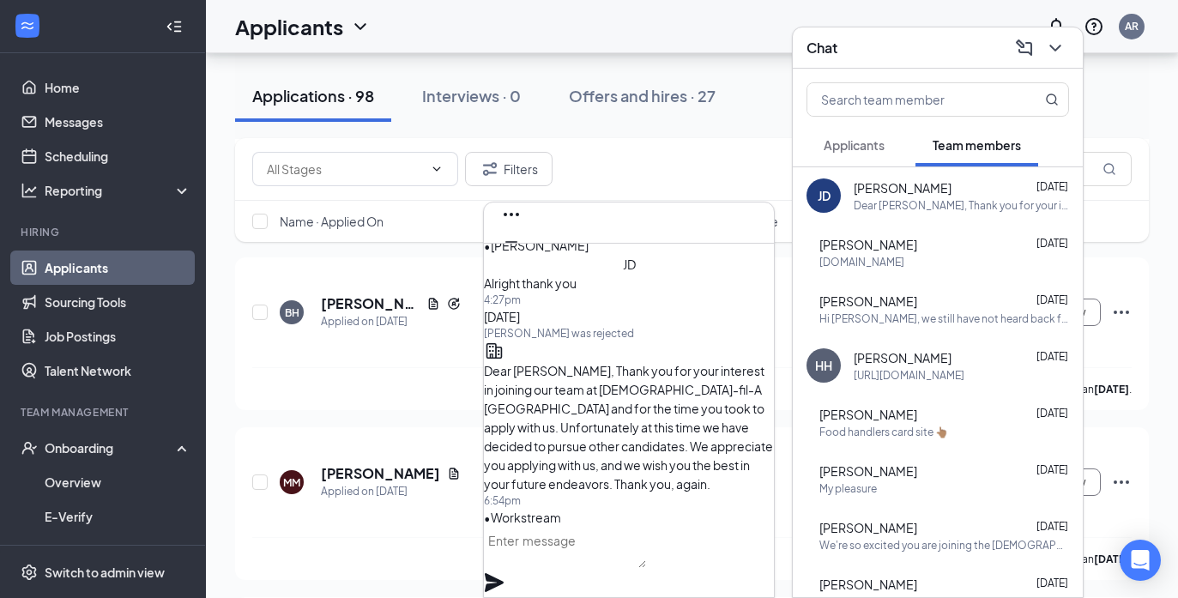
scroll to position [1367, 0]
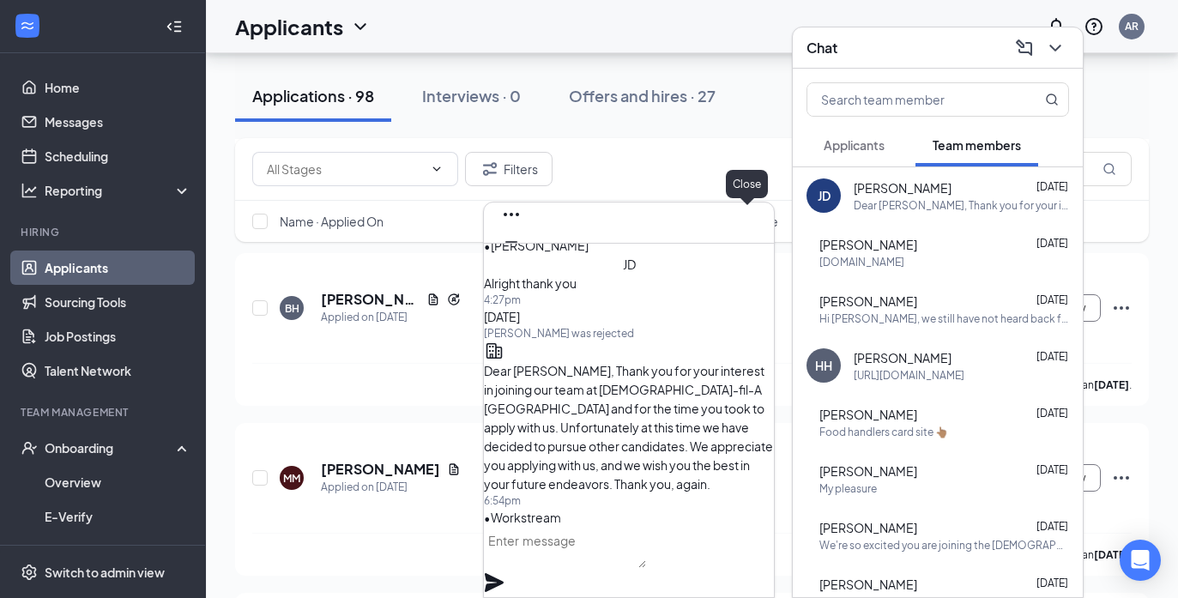
click at [516, 263] on icon "Cross" at bounding box center [511, 268] width 10 height 10
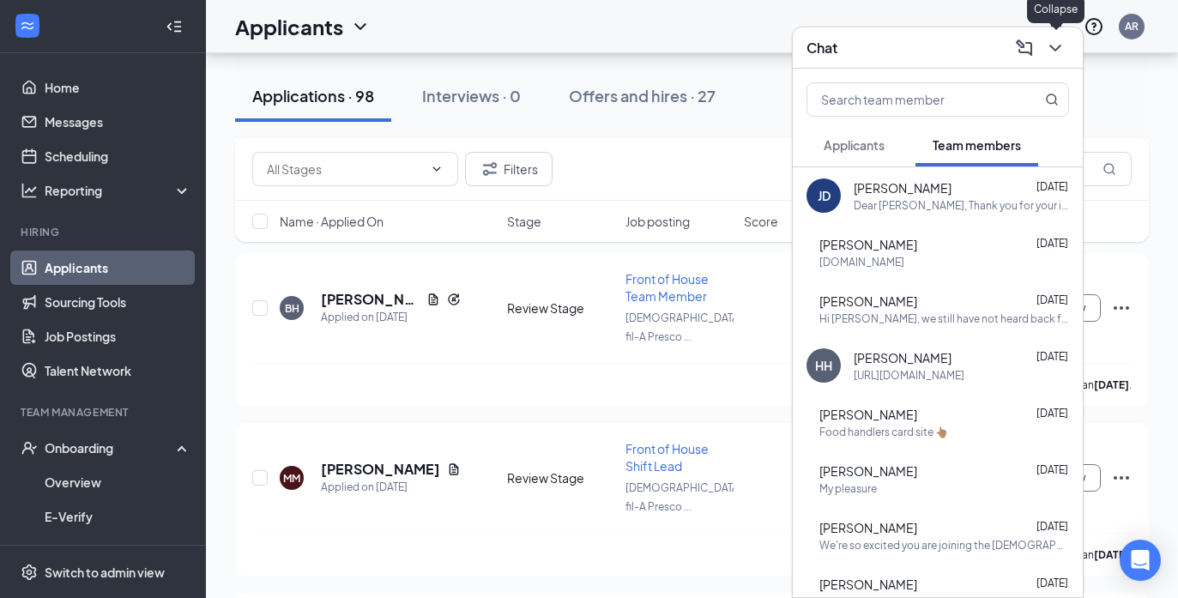
click at [1053, 47] on icon "ChevronDown" at bounding box center [1054, 48] width 11 height 7
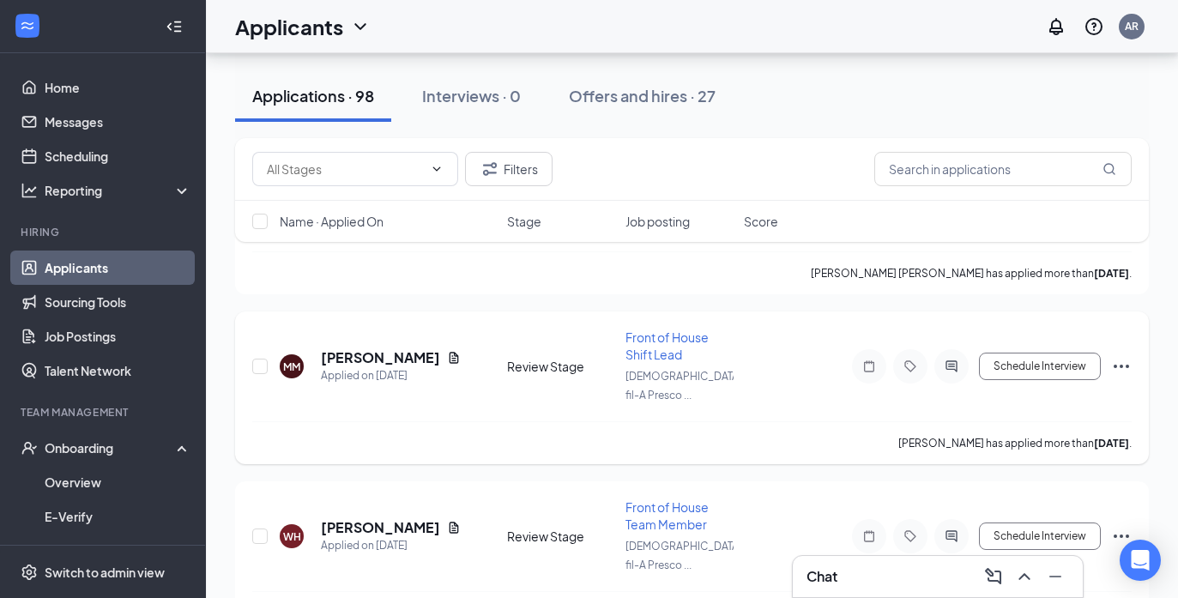
scroll to position [1539, 0]
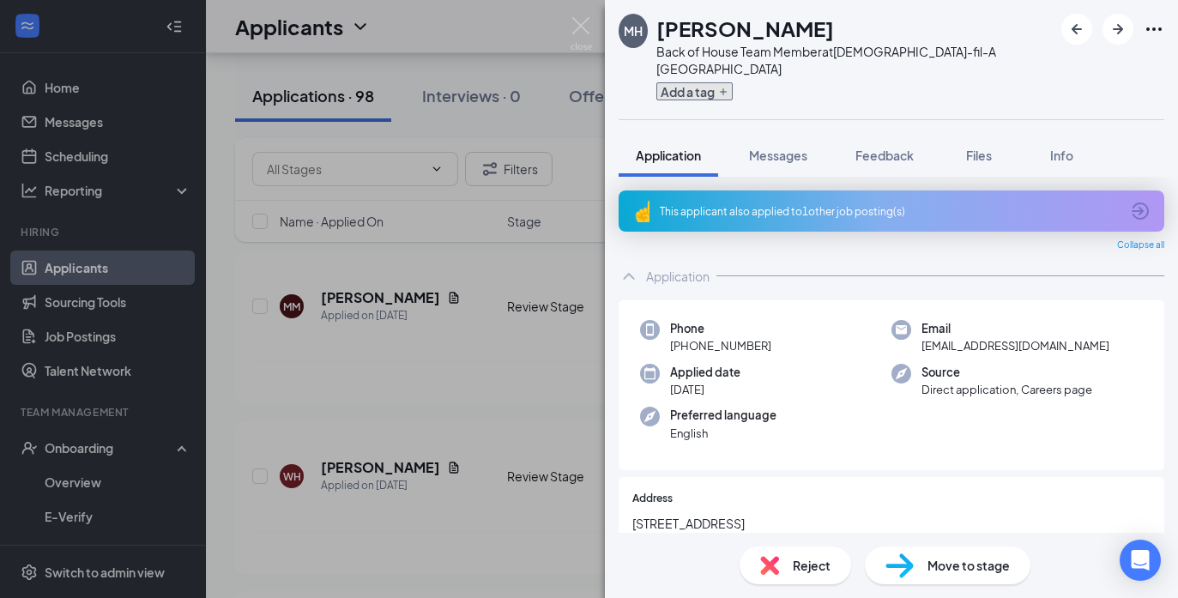
click at [726, 90] on icon "Plus" at bounding box center [723, 92] width 10 height 10
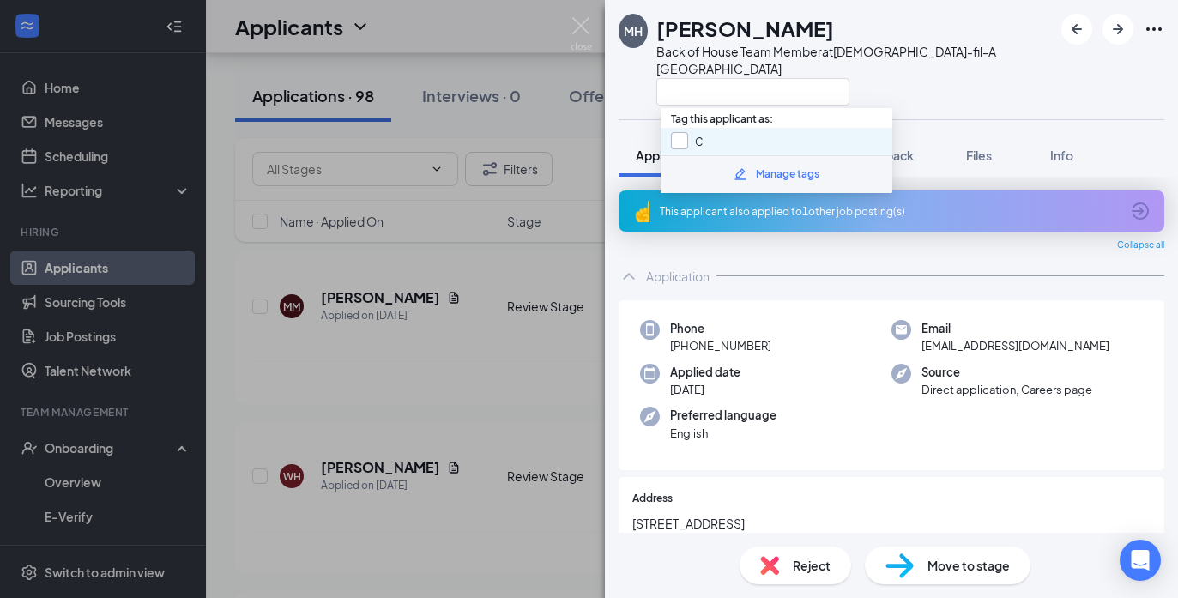
click at [680, 141] on input "C" at bounding box center [687, 141] width 32 height 19
checkbox input "true"
click at [912, 91] on div at bounding box center [854, 91] width 396 height 28
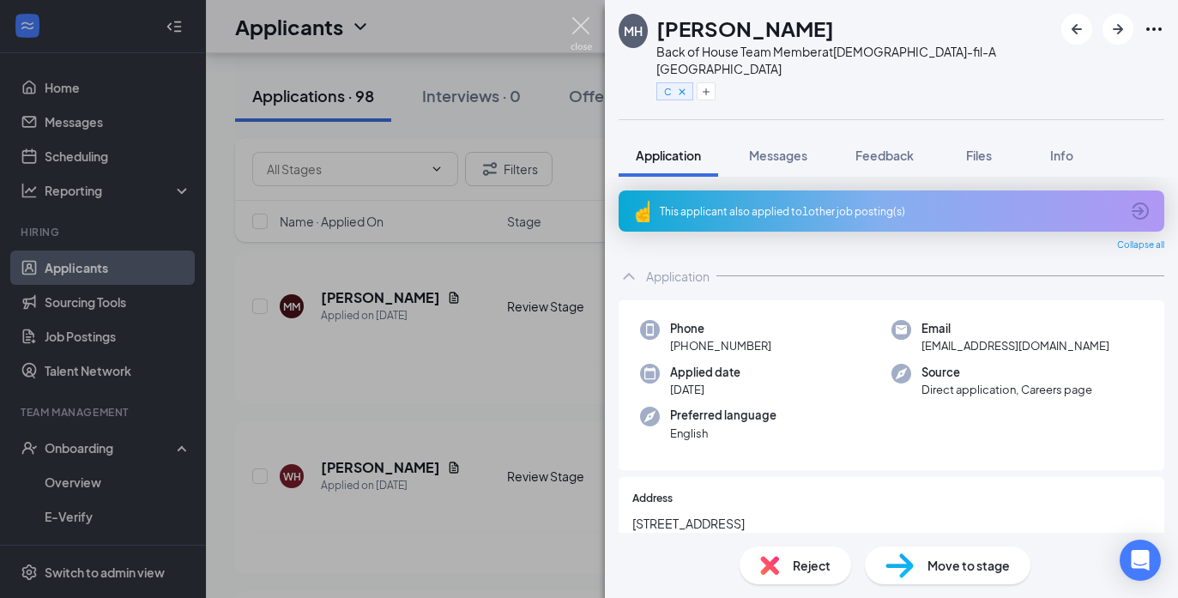
click at [577, 27] on img at bounding box center [581, 33] width 21 height 33
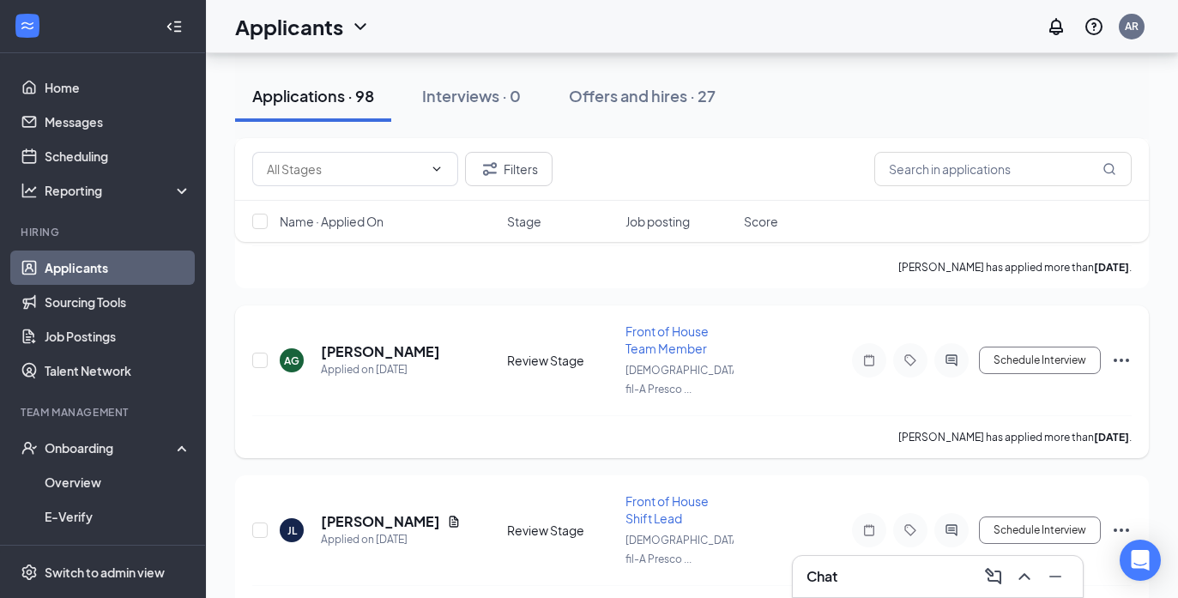
scroll to position [2177, 0]
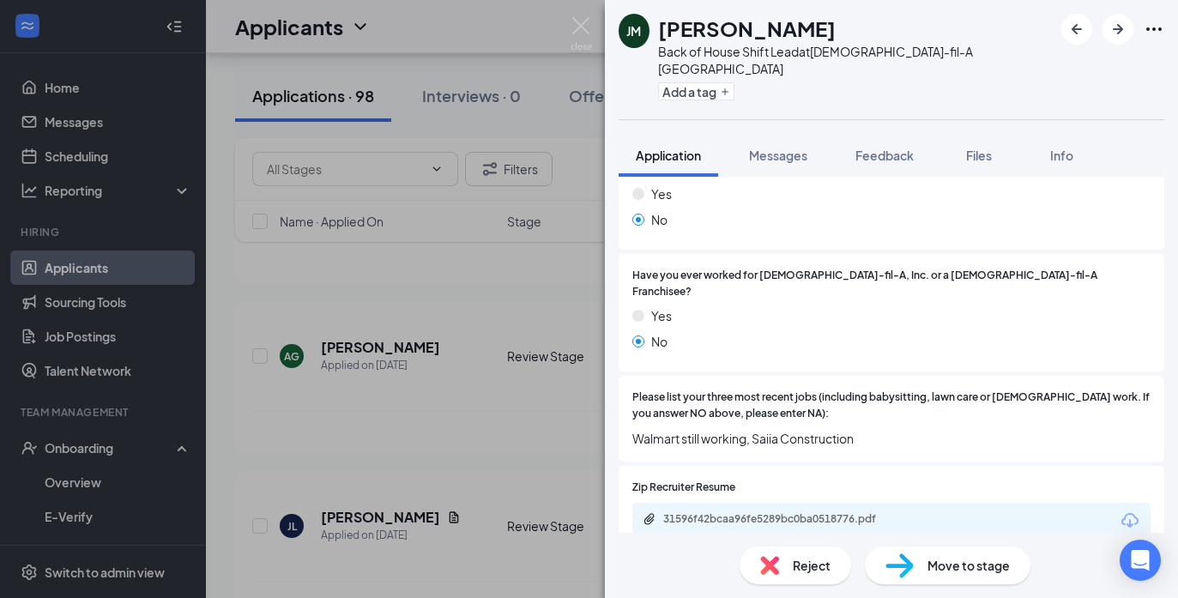
scroll to position [534, 0]
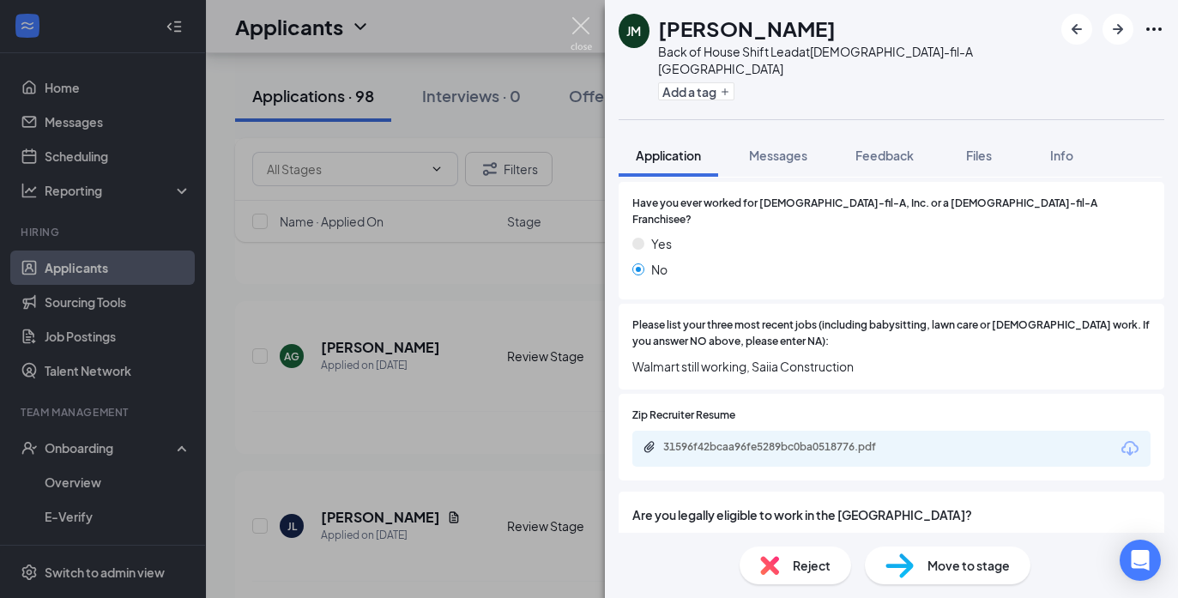
click at [578, 25] on img at bounding box center [581, 33] width 21 height 33
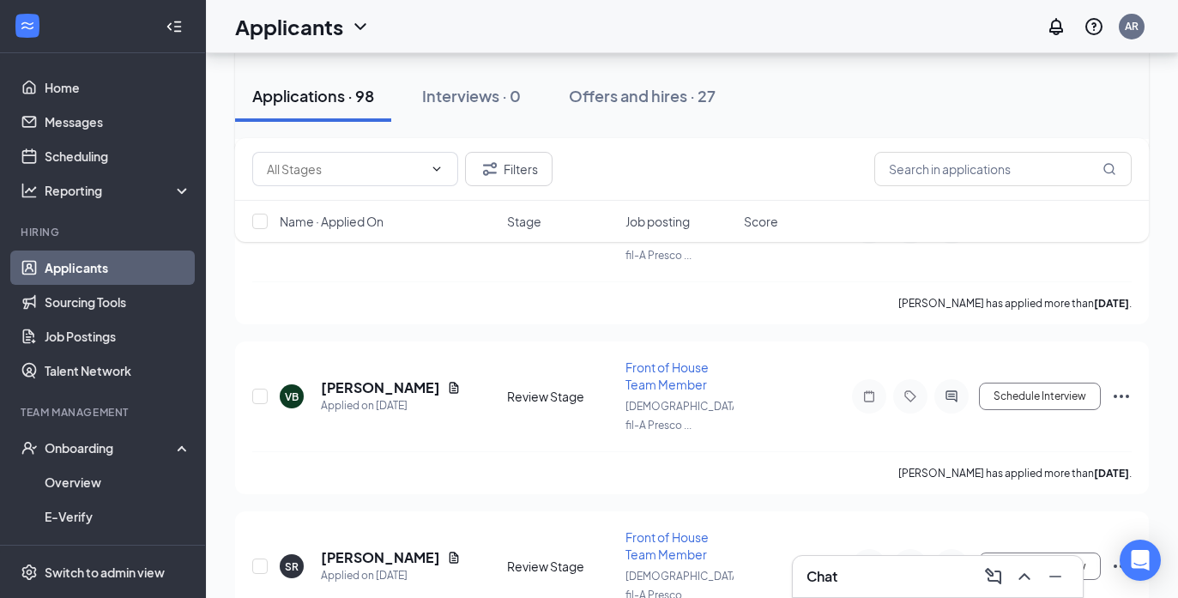
scroll to position [2834, 0]
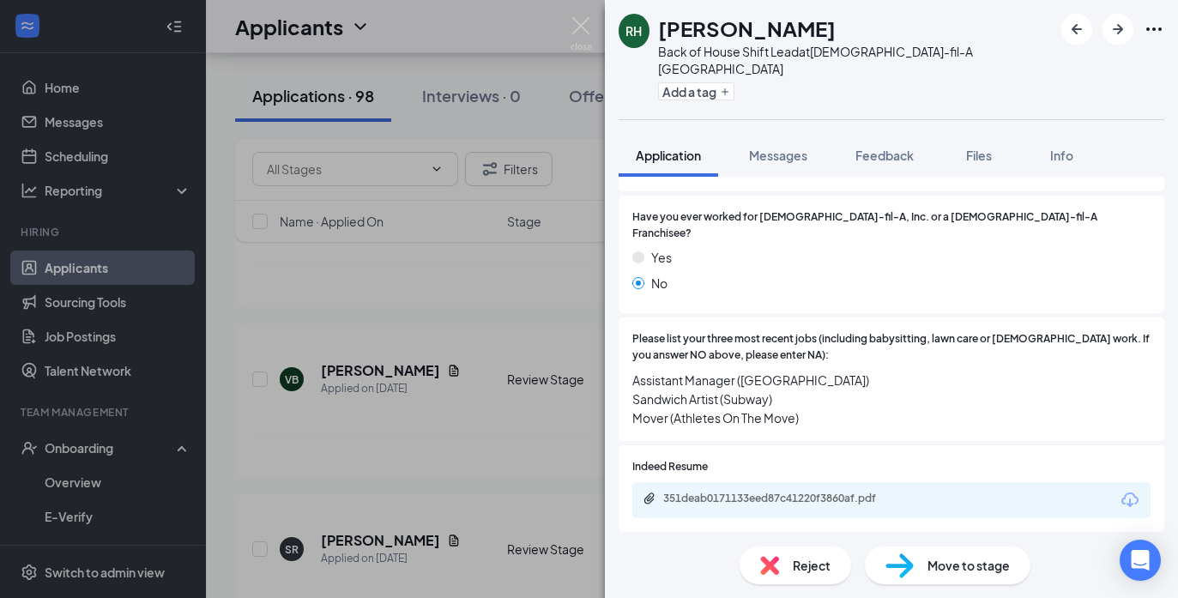
scroll to position [571, 0]
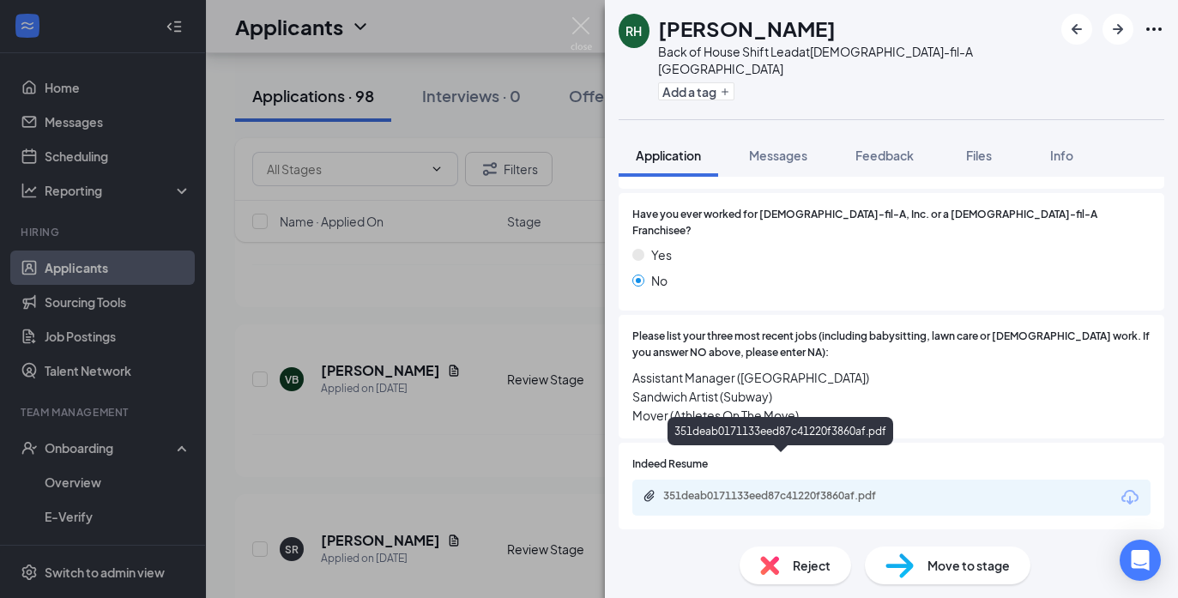
click at [779, 489] on div "351deab0171133eed87c41220f3860af.pdf" at bounding box center [783, 496] width 240 height 14
